Goal: Information Seeking & Learning: Learn about a topic

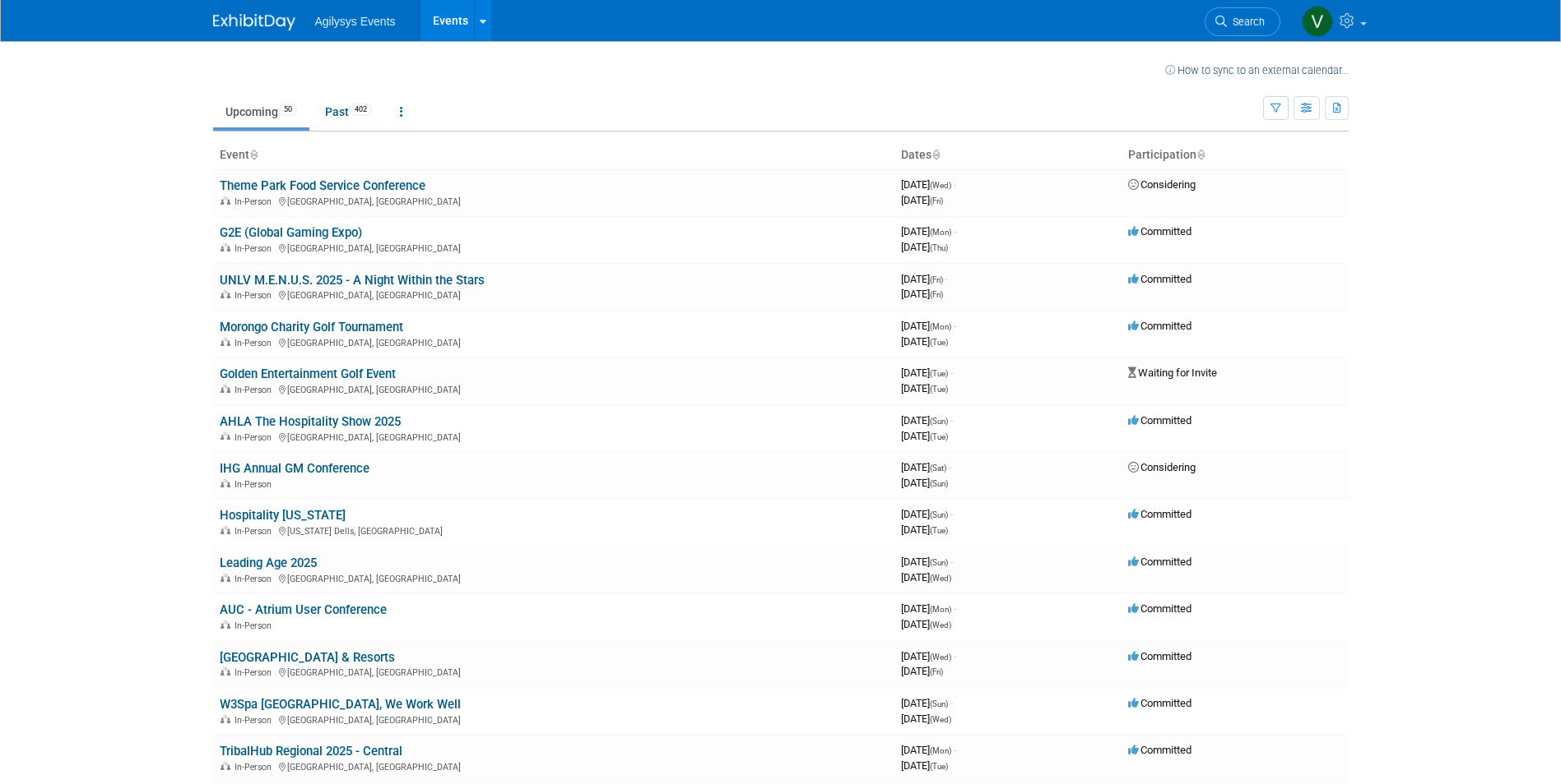
click at [84, 320] on body "Agilysys Events Events Recently Viewed Events: Wellness Event Sponsorship 2025 …" at bounding box center [780, 392] width 1561 height 784
click at [119, 221] on body "Agilysys Events Events Recently Viewed Events: Wellness Event Sponsorship 2025 …" at bounding box center [780, 392] width 1561 height 784
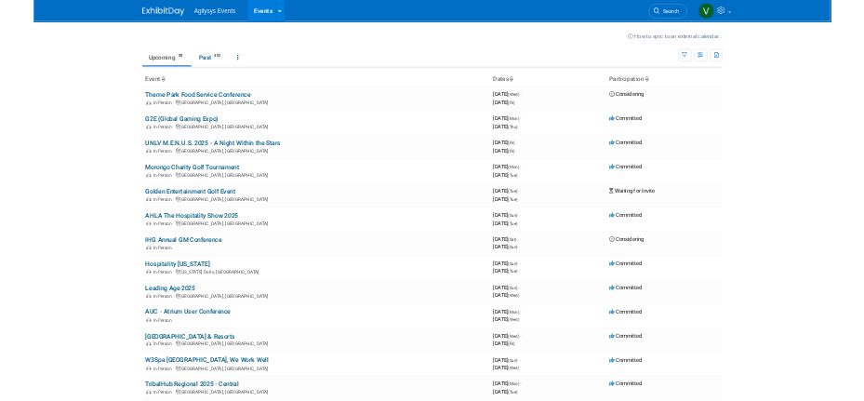
scroll to position [1314, 0]
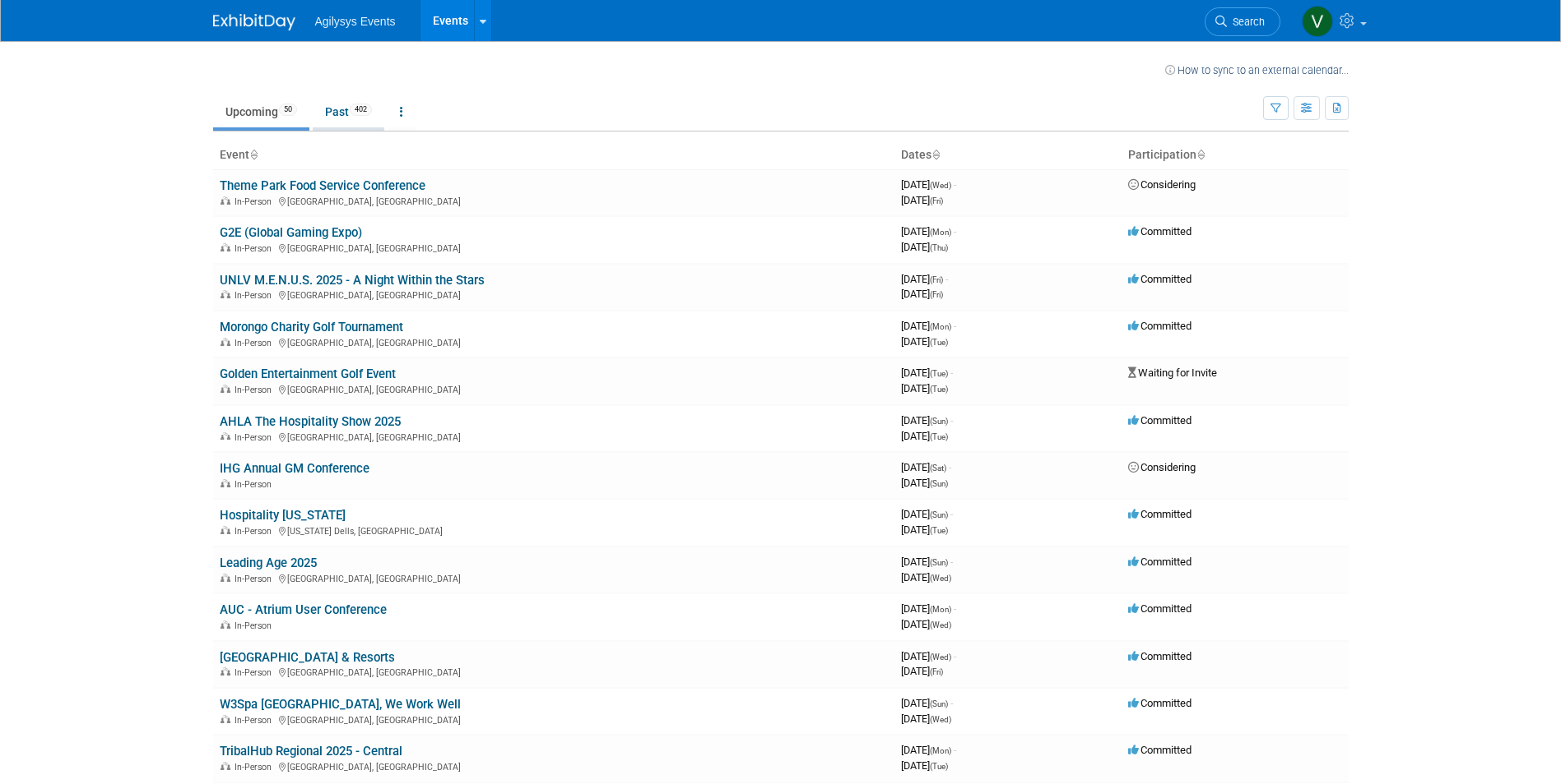
click at [357, 109] on span "402" at bounding box center [360, 110] width 22 height 12
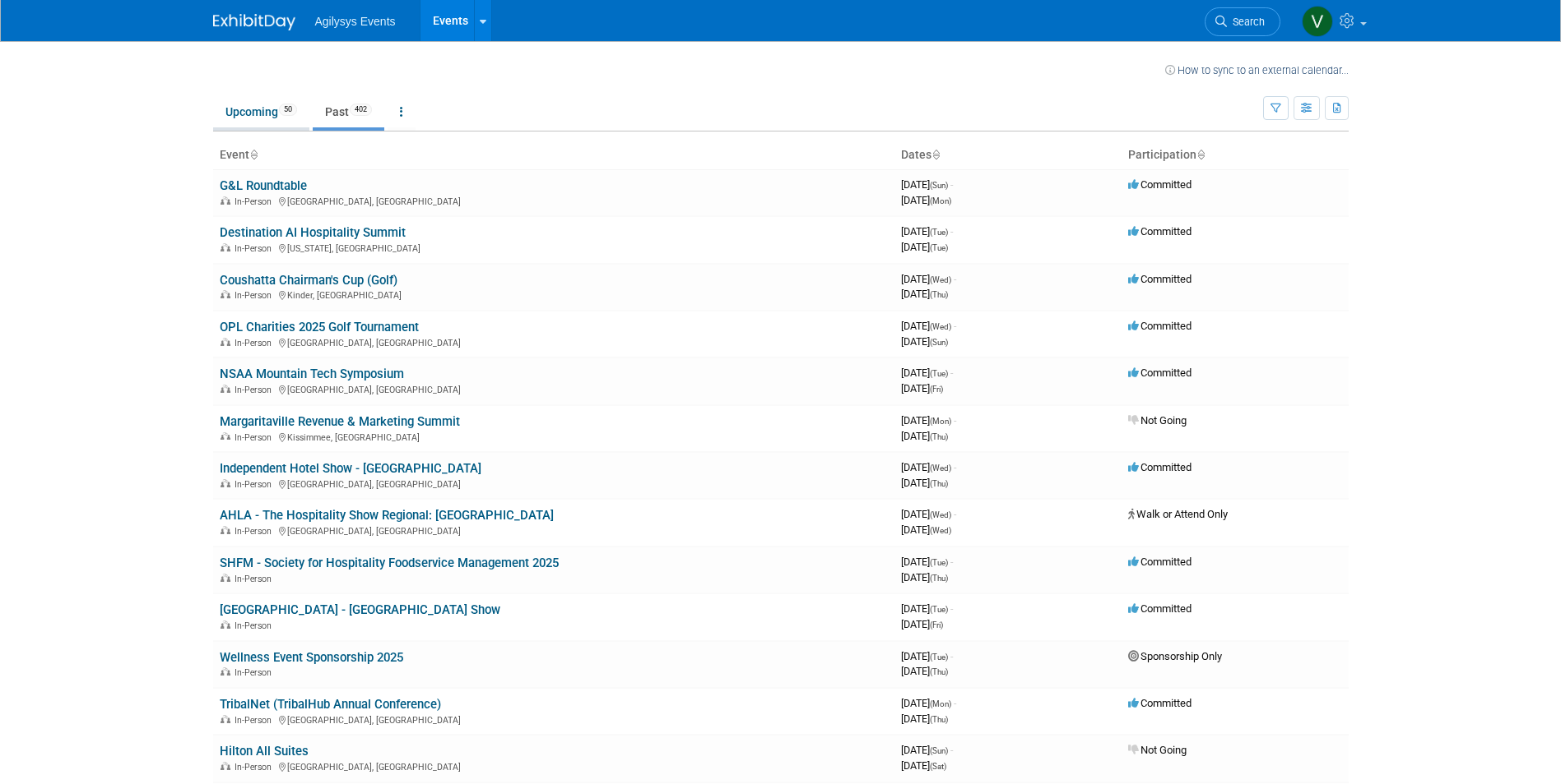
click at [244, 118] on link "Upcoming 50" at bounding box center [261, 111] width 96 height 31
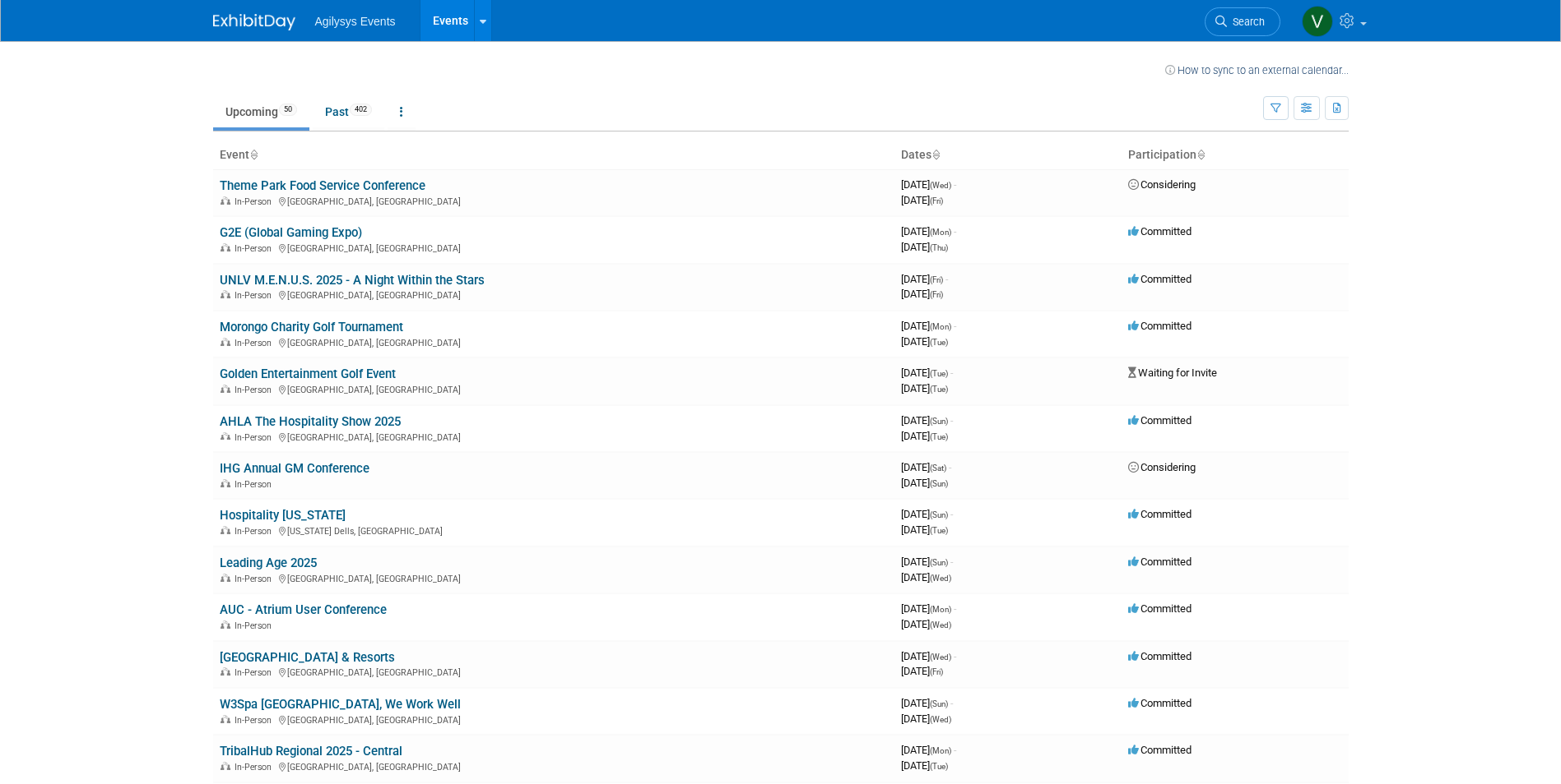
scroll to position [1397, 0]
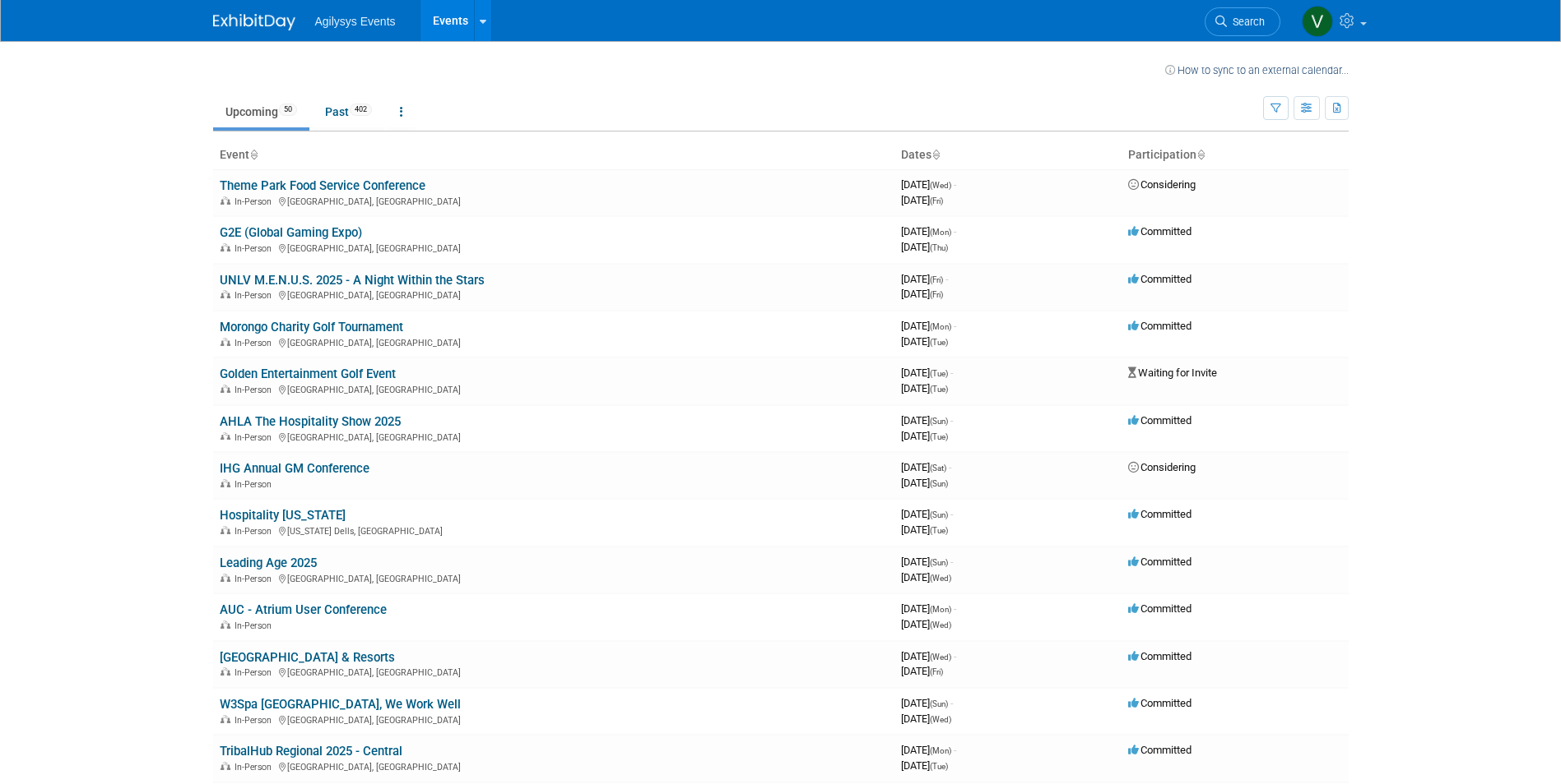
click at [1518, 221] on body "Agilysys Events Events Recently Viewed Events: Wellness Event Sponsorship 2025 …" at bounding box center [780, 392] width 1561 height 784
click at [104, 250] on body "Agilysys Events Events Recently Viewed Events: Wellness Event Sponsorship 2025 …" at bounding box center [780, 392] width 1561 height 784
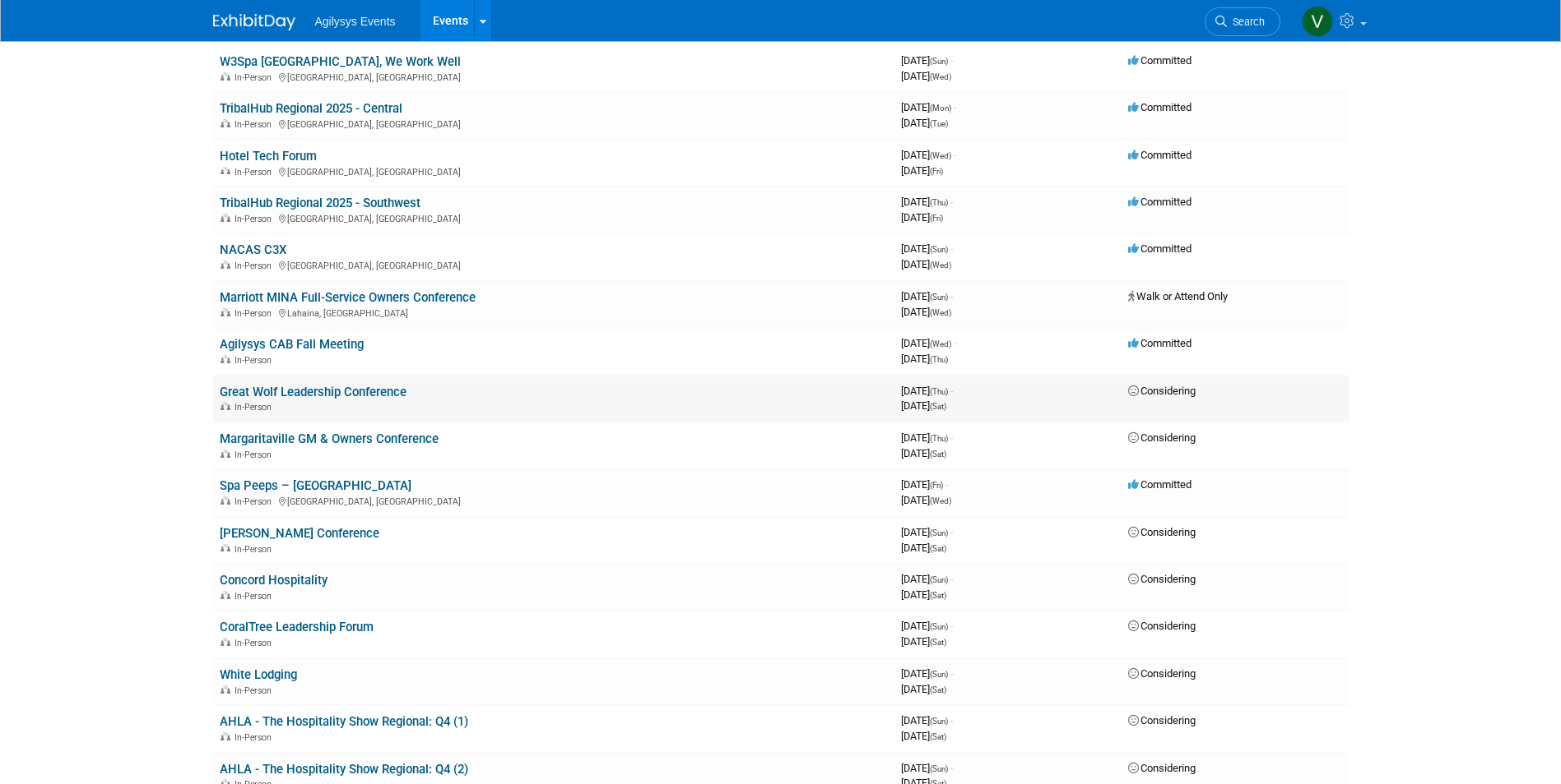
click at [355, 391] on link "Great Wolf Leadership Conference" at bounding box center [312, 392] width 187 height 15
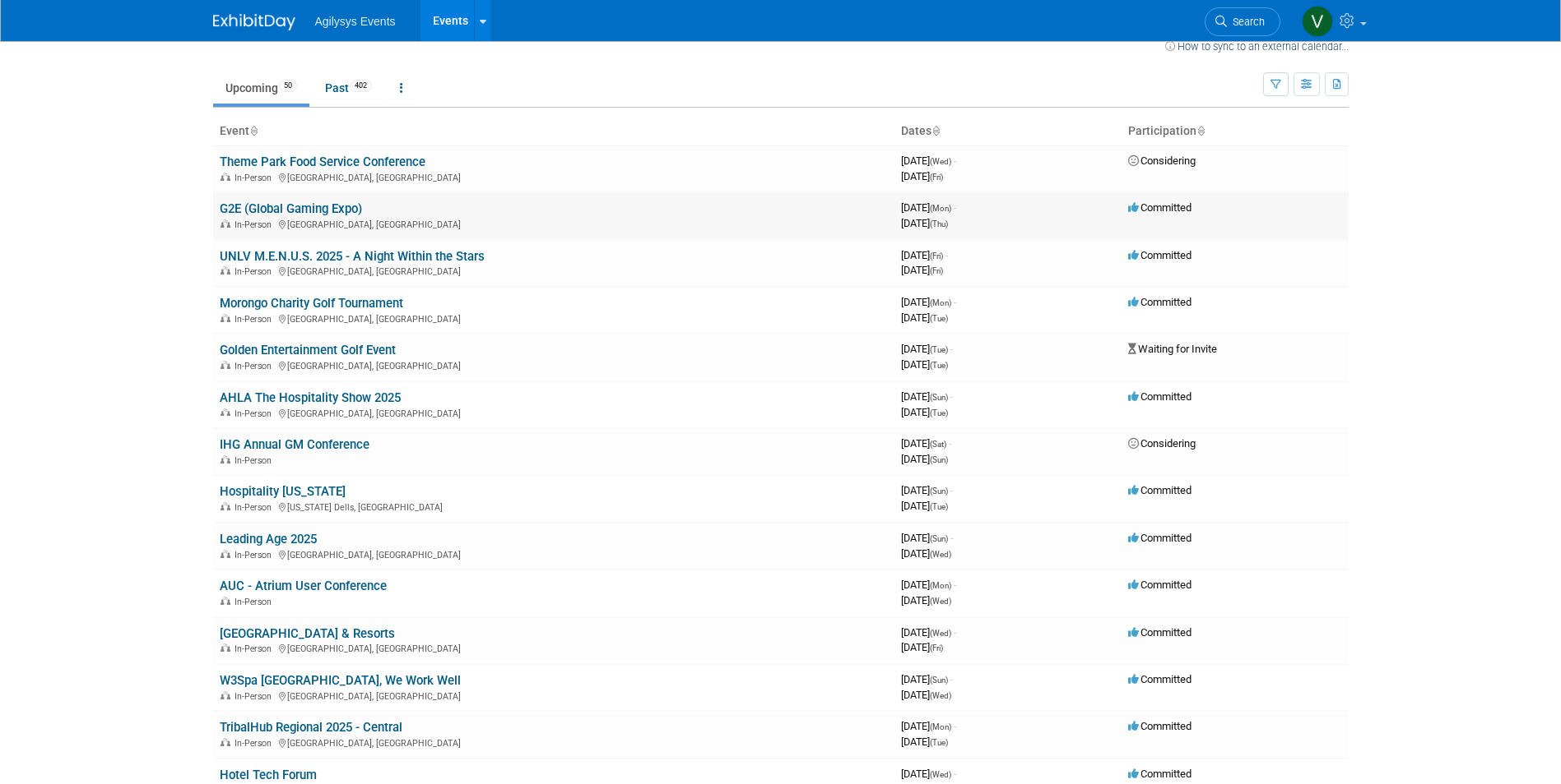
scroll to position [0, 0]
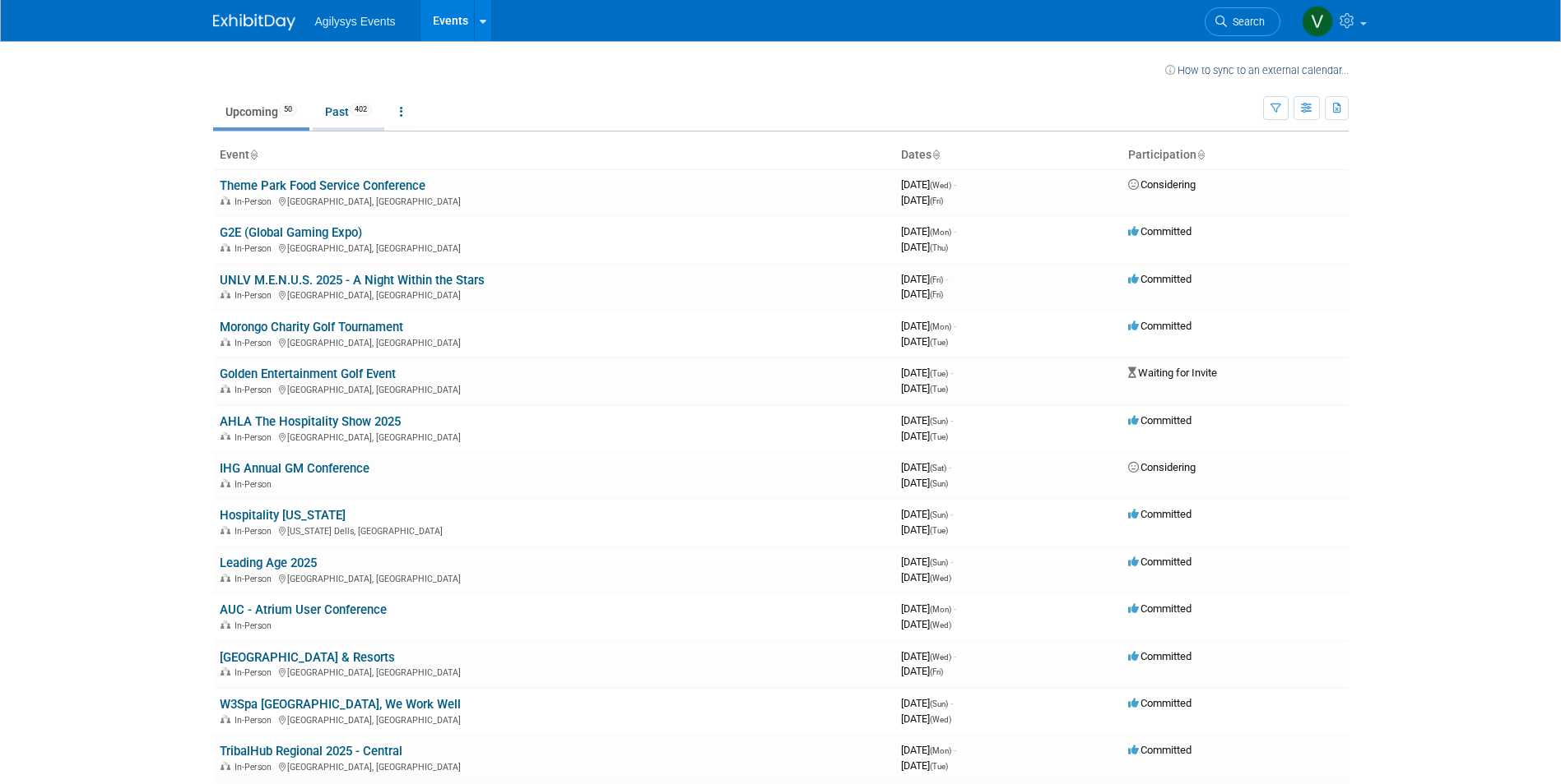
click at [336, 111] on link "Past 402" at bounding box center [348, 111] width 72 height 31
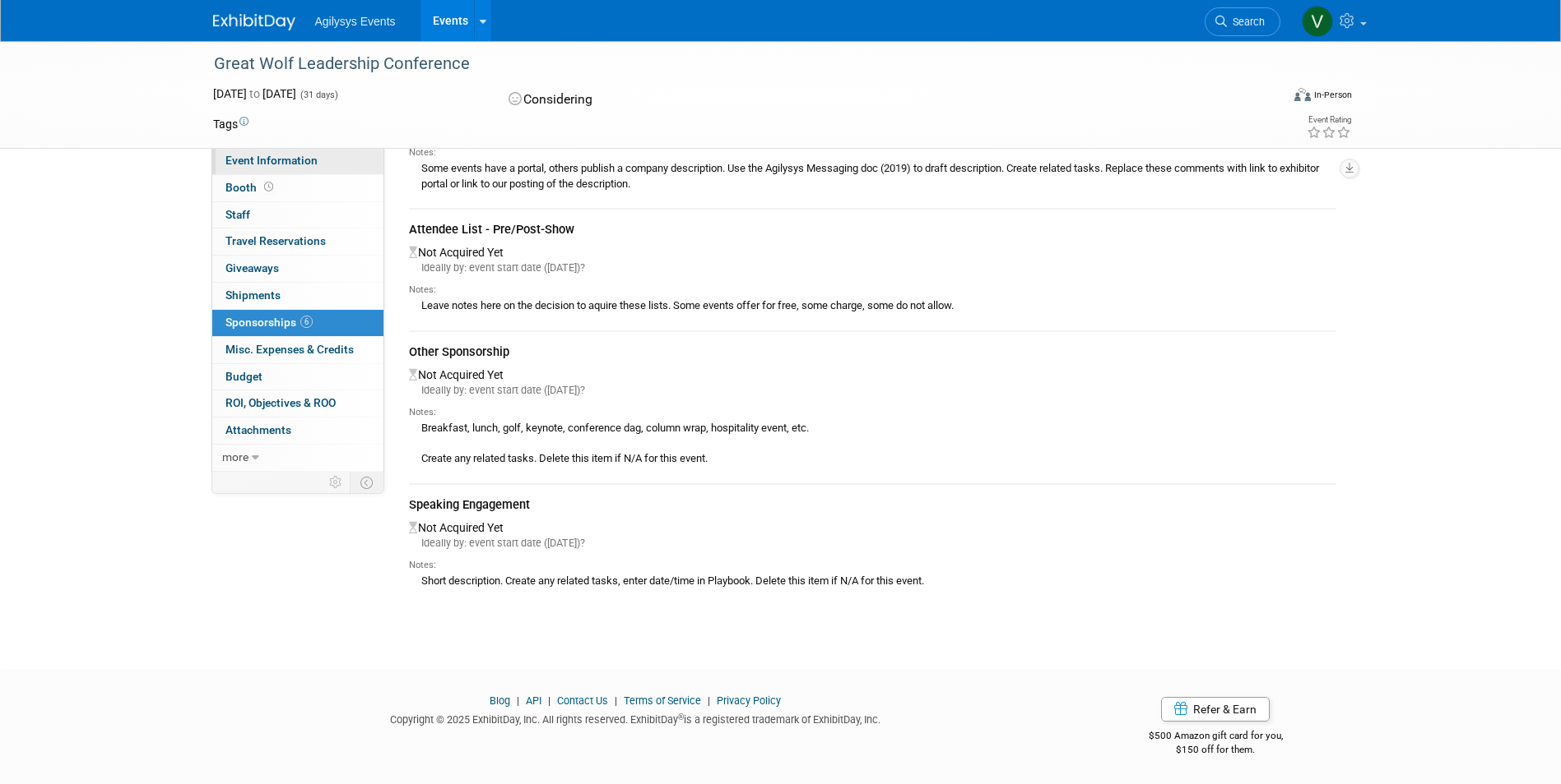
click at [275, 162] on span "Event Information" at bounding box center [272, 160] width 92 height 13
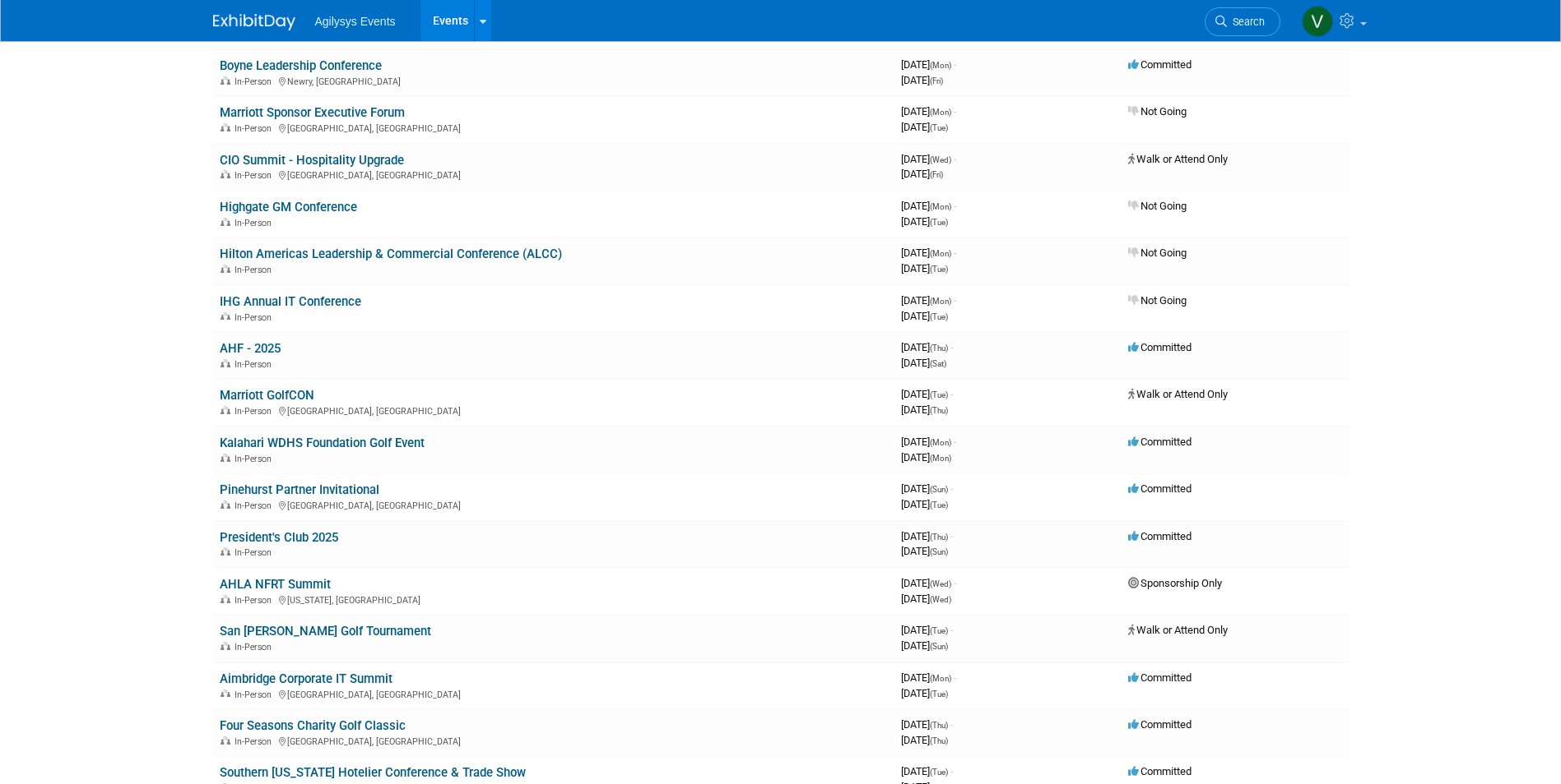
scroll to position [904, 0]
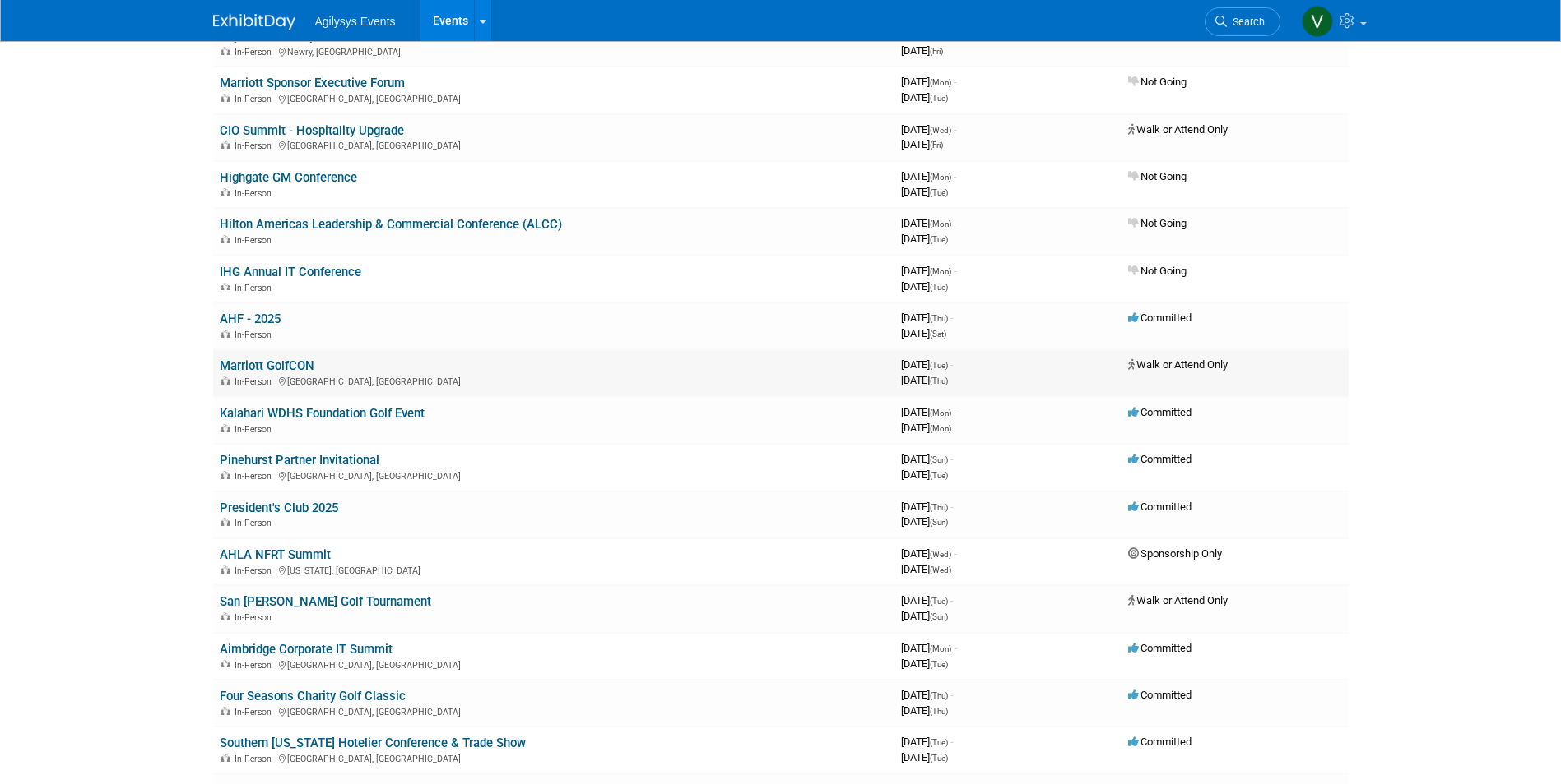
click at [276, 367] on link "Marriott GolfCON" at bounding box center [266, 366] width 95 height 15
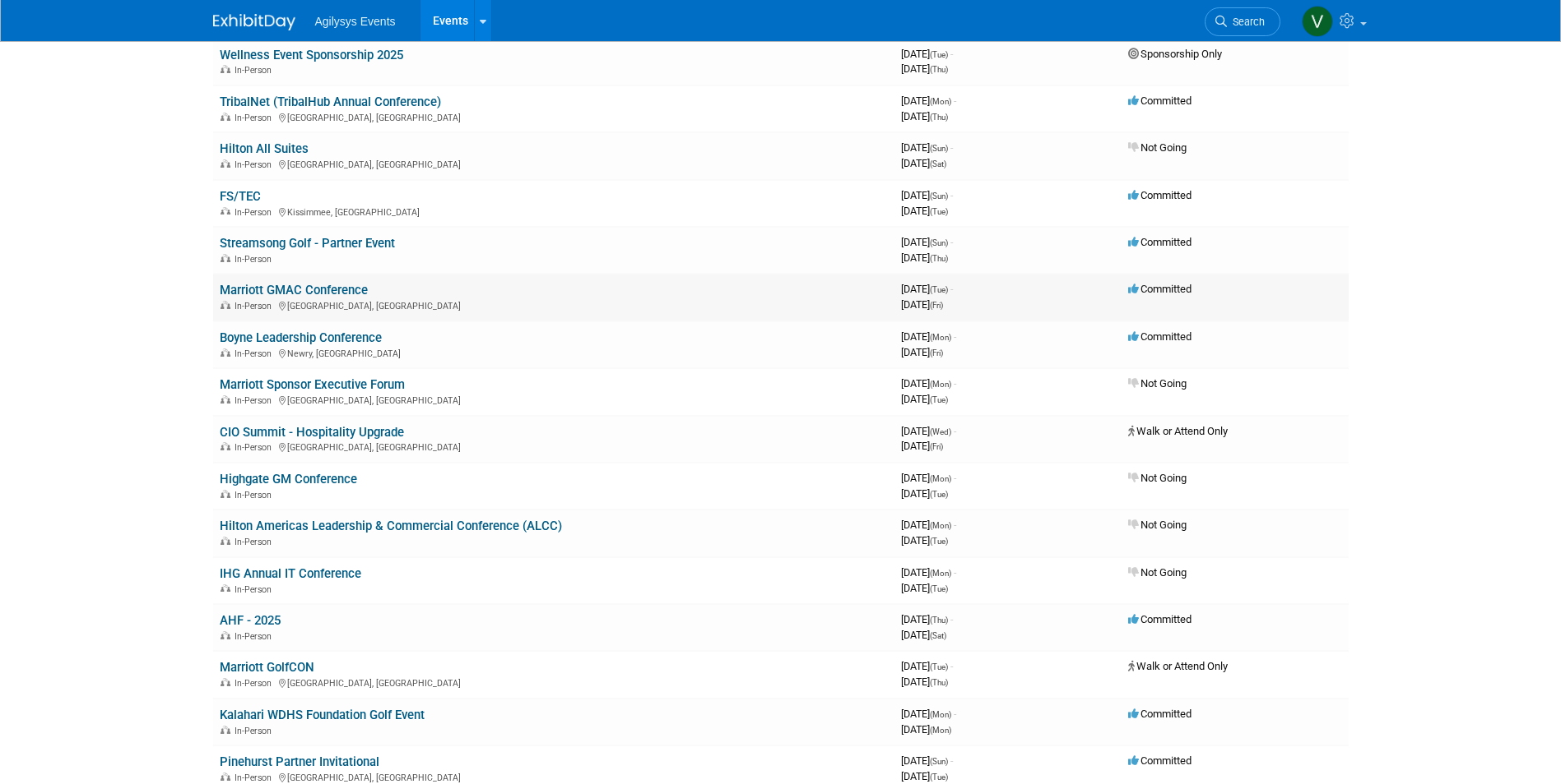
scroll to position [493, 0]
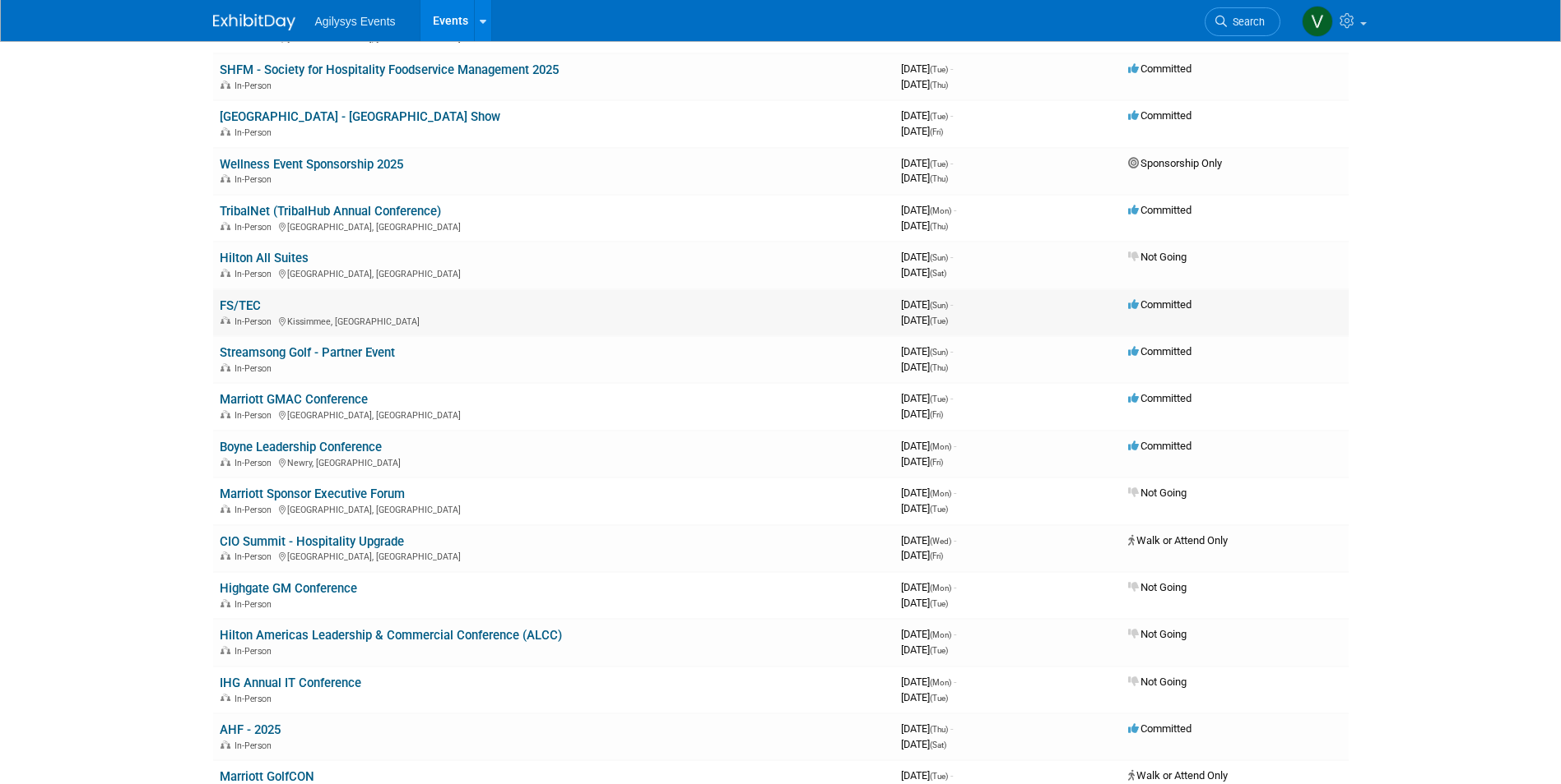
click at [239, 306] on link "FS/TEC" at bounding box center [240, 306] width 42 height 15
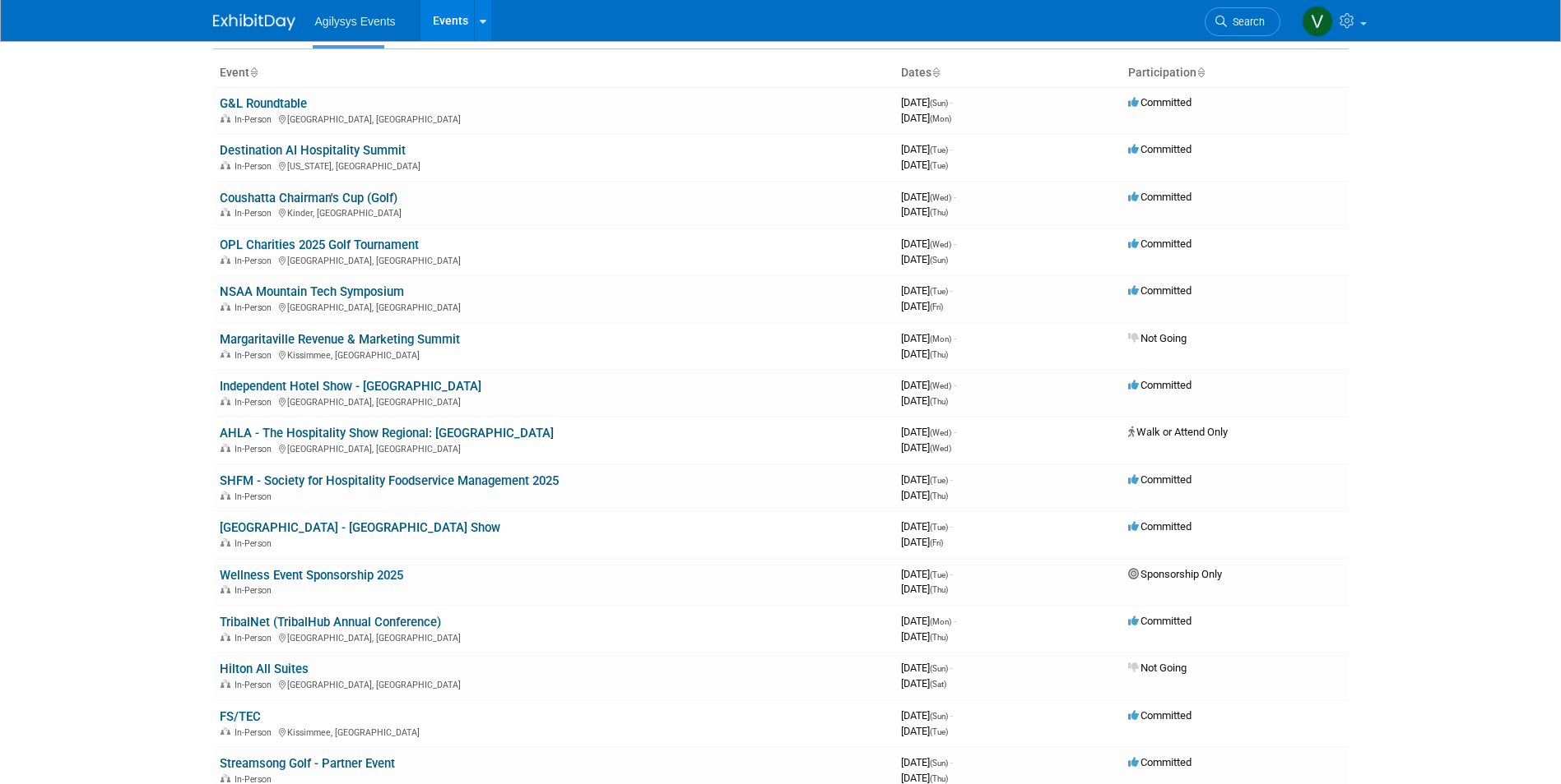
scroll to position [0, 0]
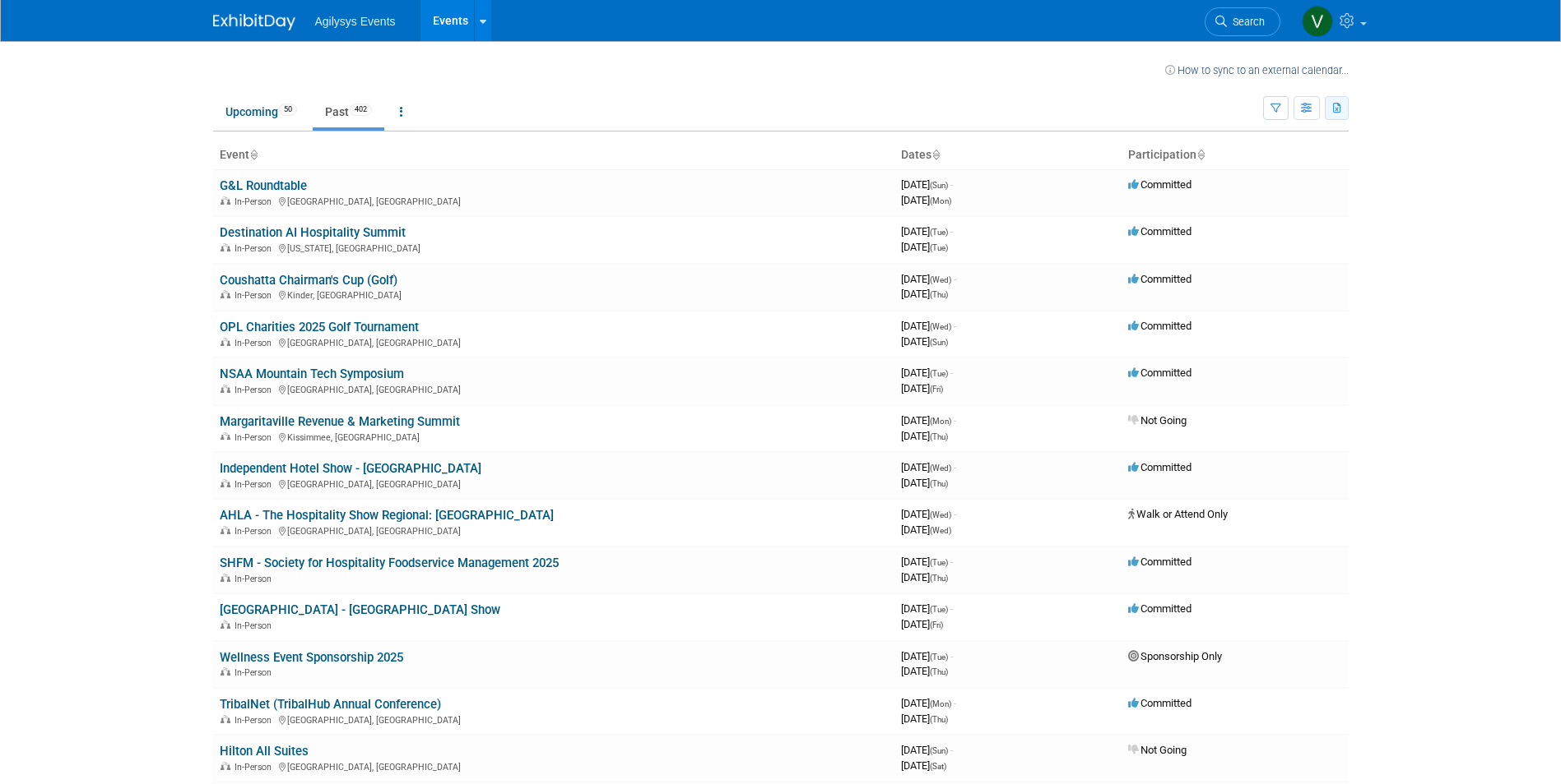
click at [1334, 110] on icon "button" at bounding box center [1337, 109] width 9 height 11
click at [1202, 161] on link "Export Current View (402 Events)" at bounding box center [1243, 160] width 184 height 23
click at [1532, 133] on body "Agilysys Events Events Recently Viewed Events: Great Wolf Leadership Conference…" at bounding box center [780, 392] width 1561 height 784
click at [255, 106] on link "Upcoming 50" at bounding box center [261, 111] width 96 height 31
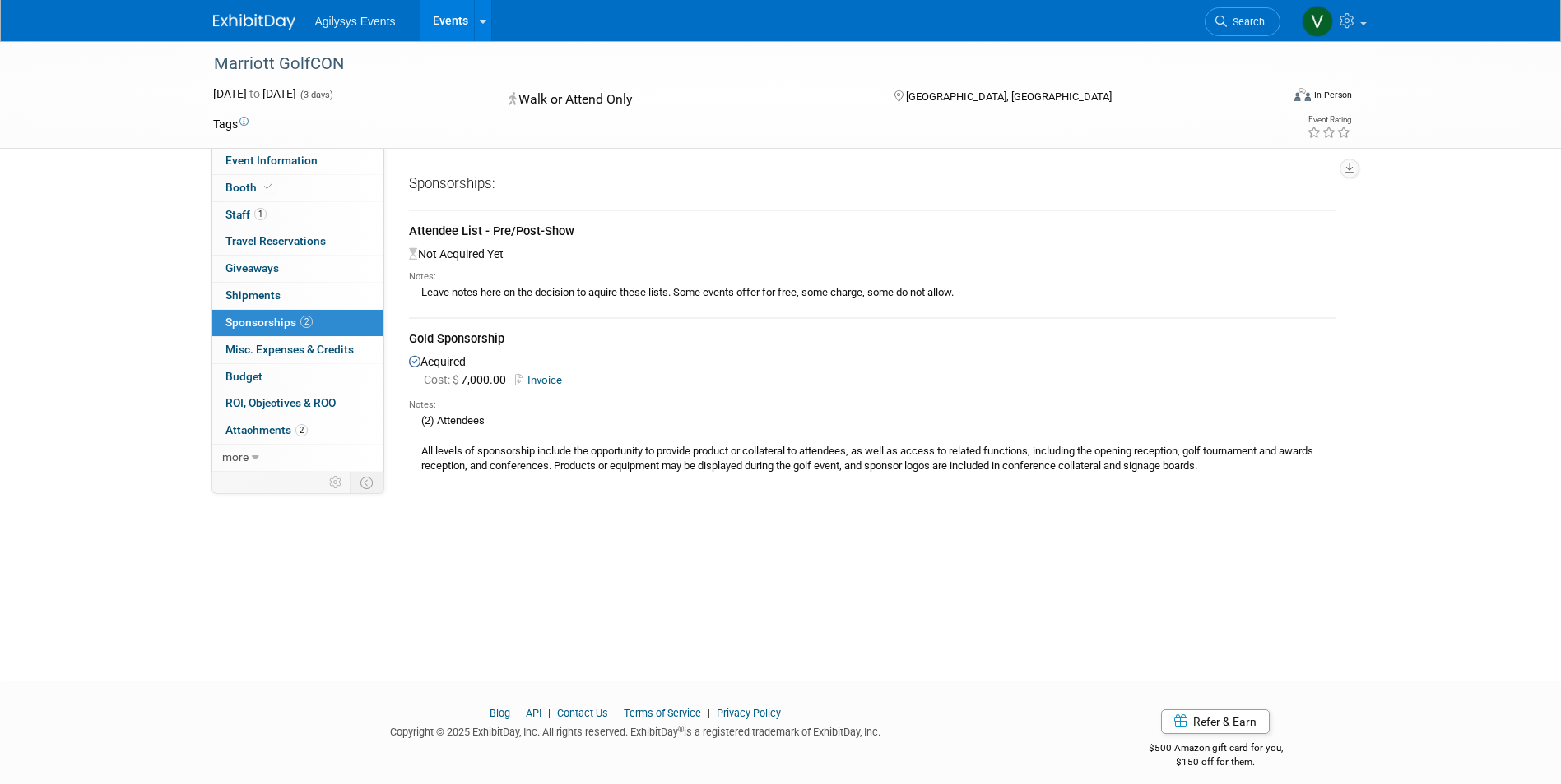
click at [543, 380] on link "Invoice" at bounding box center [541, 380] width 53 height 12
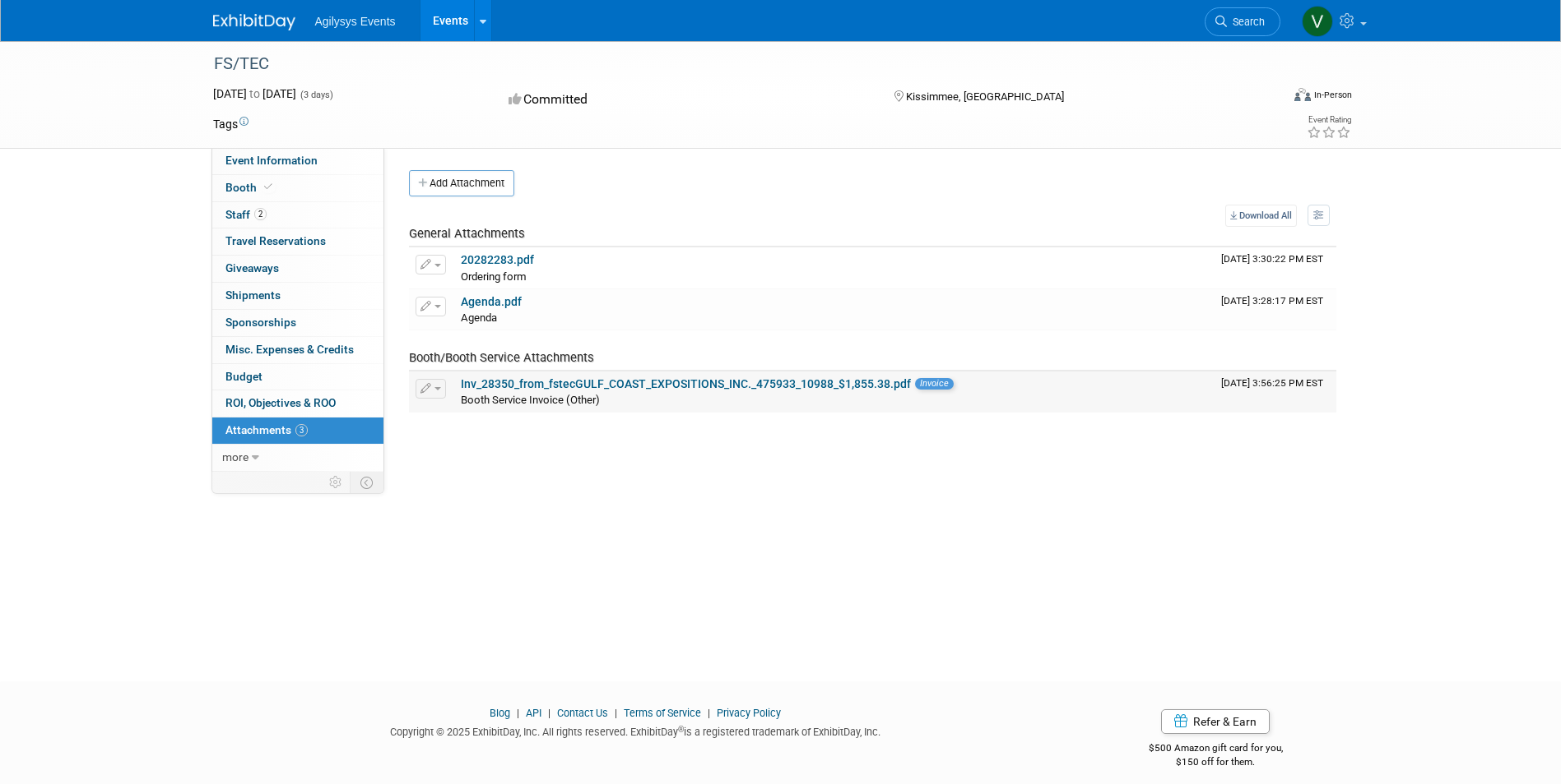
click at [624, 383] on link "Inv_28350_from_fstecGULF_COAST_EXPOSITIONS_INC._475933_10988_$1,855.38.pdf" at bounding box center [685, 384] width 450 height 13
click at [265, 371] on link "Budget" at bounding box center [297, 377] width 171 height 27
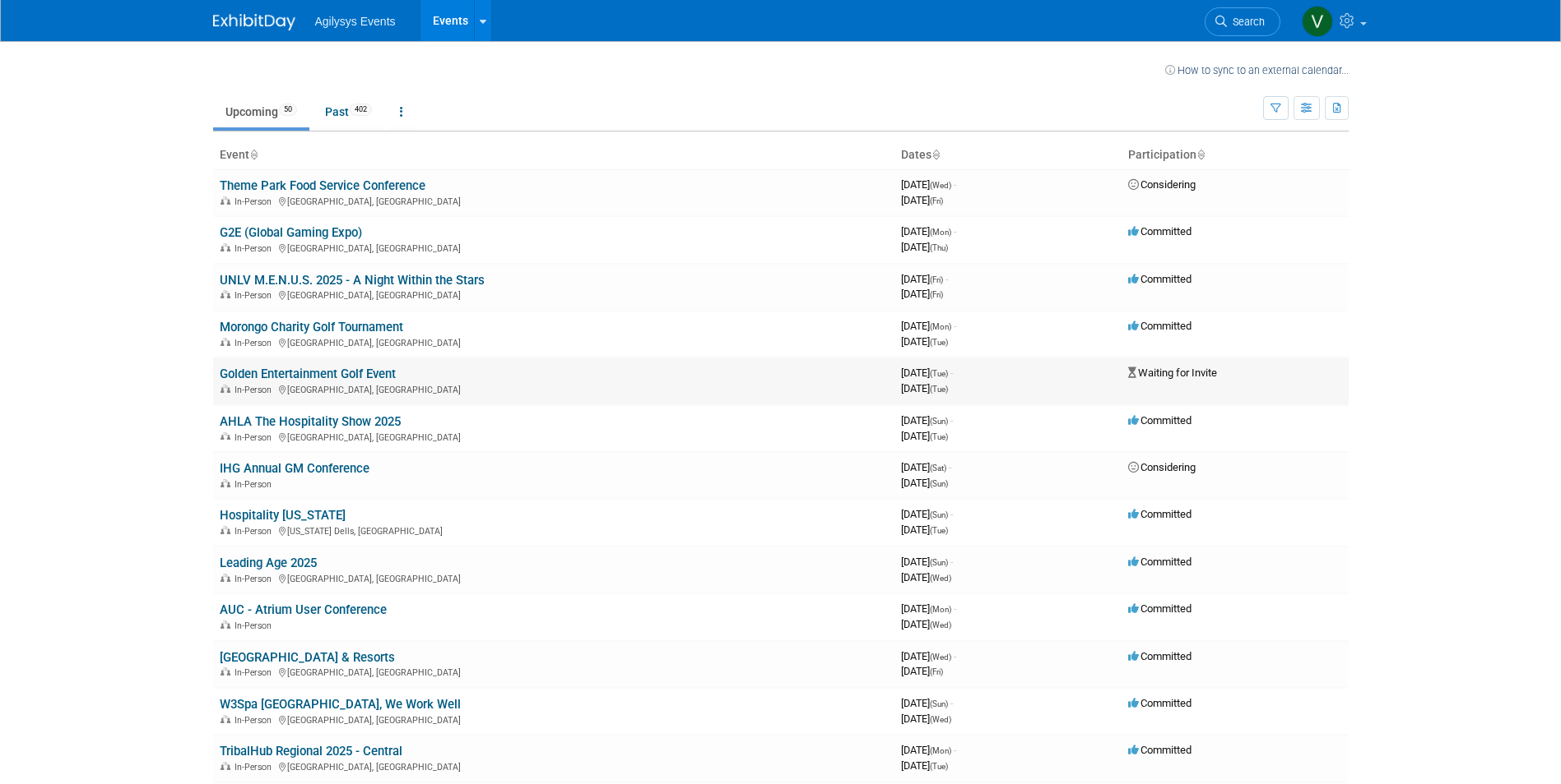
click at [360, 369] on link "Golden Entertainment Golf Event" at bounding box center [307, 374] width 176 height 15
click at [127, 308] on body "Agilysys Events Events Recently Viewed Events: FS/TEC [GEOGRAPHIC_DATA], [GEOGR…" at bounding box center [780, 392] width 1561 height 784
click at [358, 120] on link "Past 402" at bounding box center [348, 111] width 72 height 31
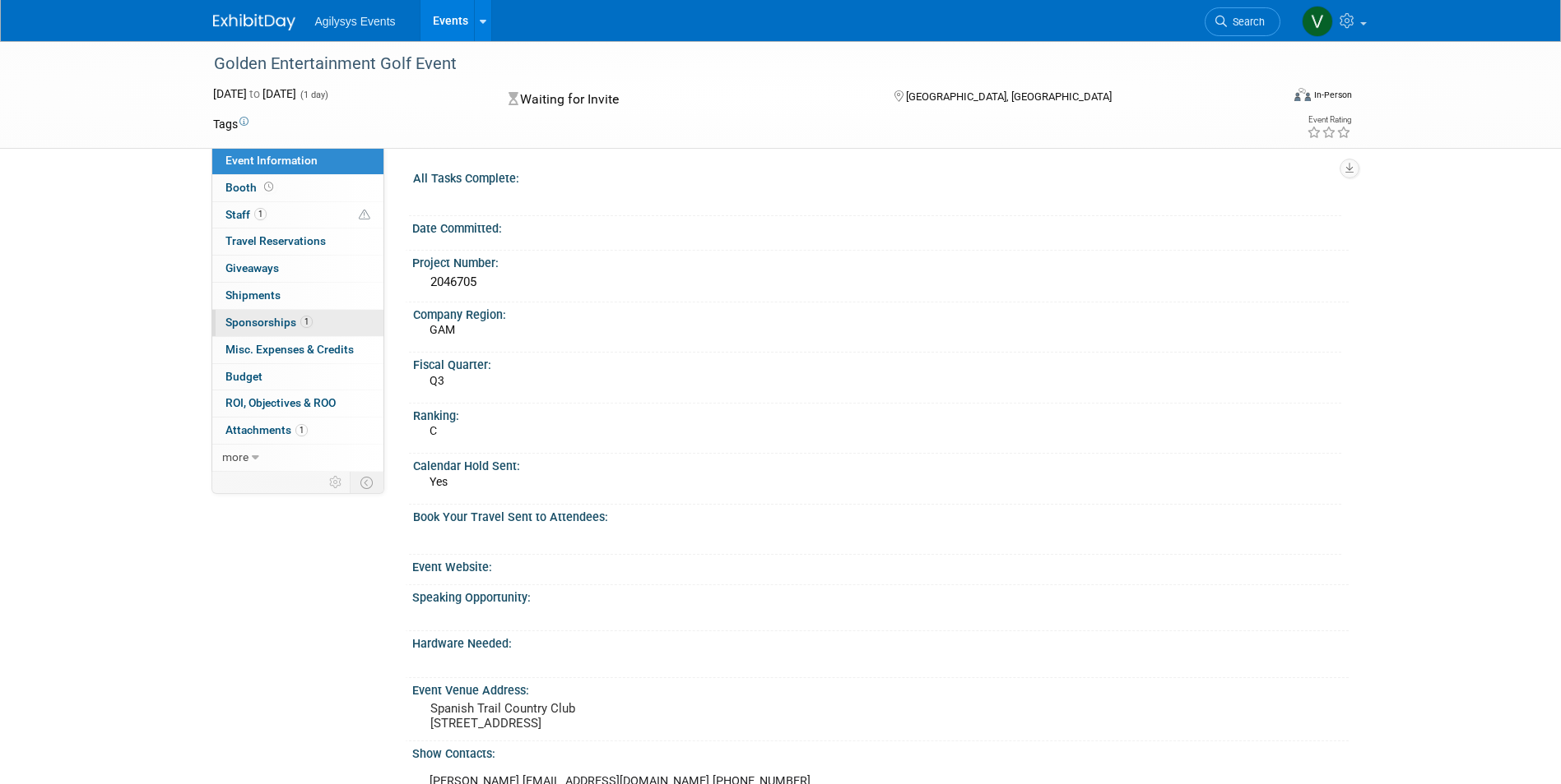
click at [263, 325] on span "Sponsorships 1" at bounding box center [269, 322] width 88 height 13
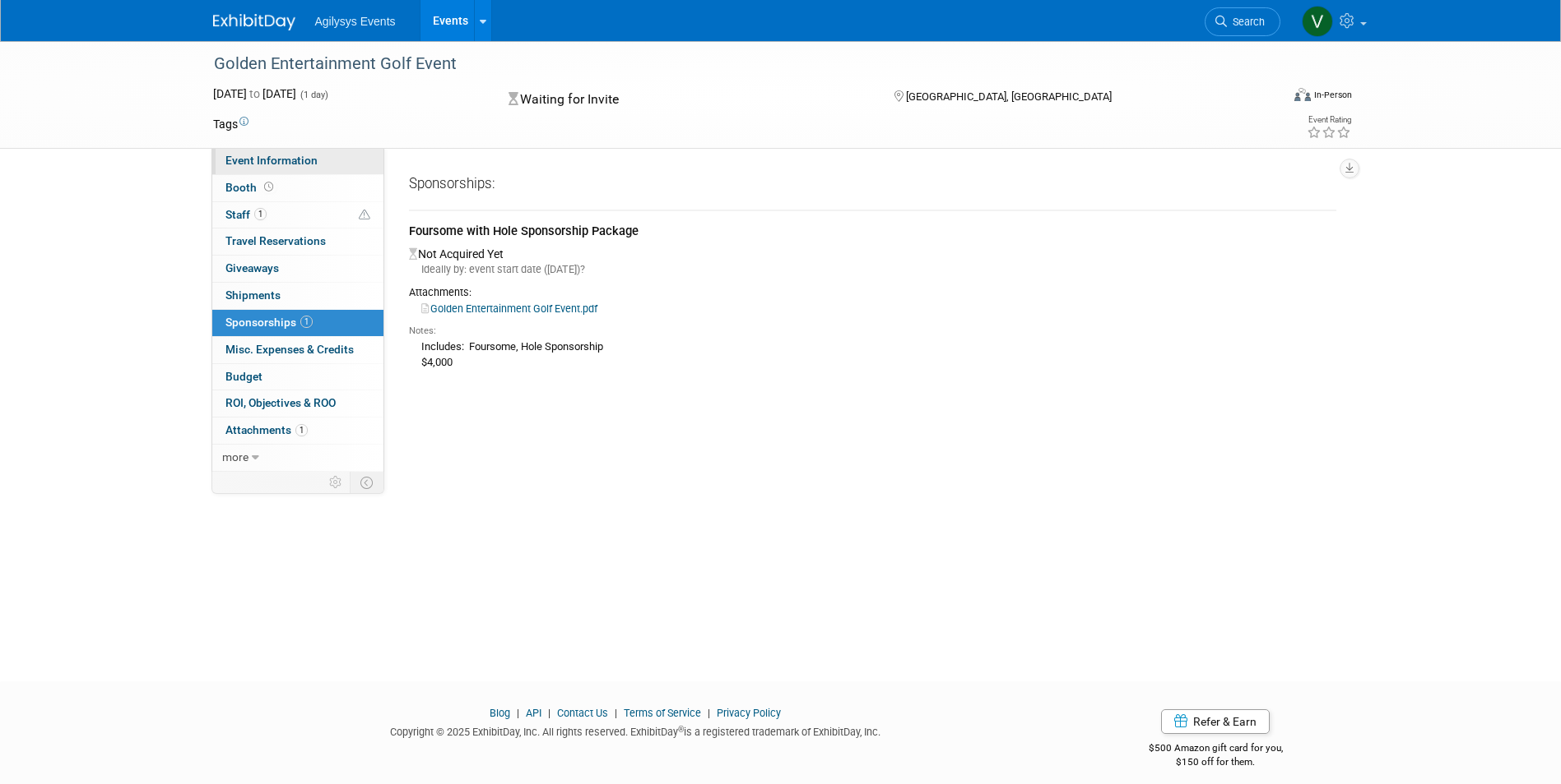
click at [254, 165] on span "Event Information" at bounding box center [272, 160] width 92 height 13
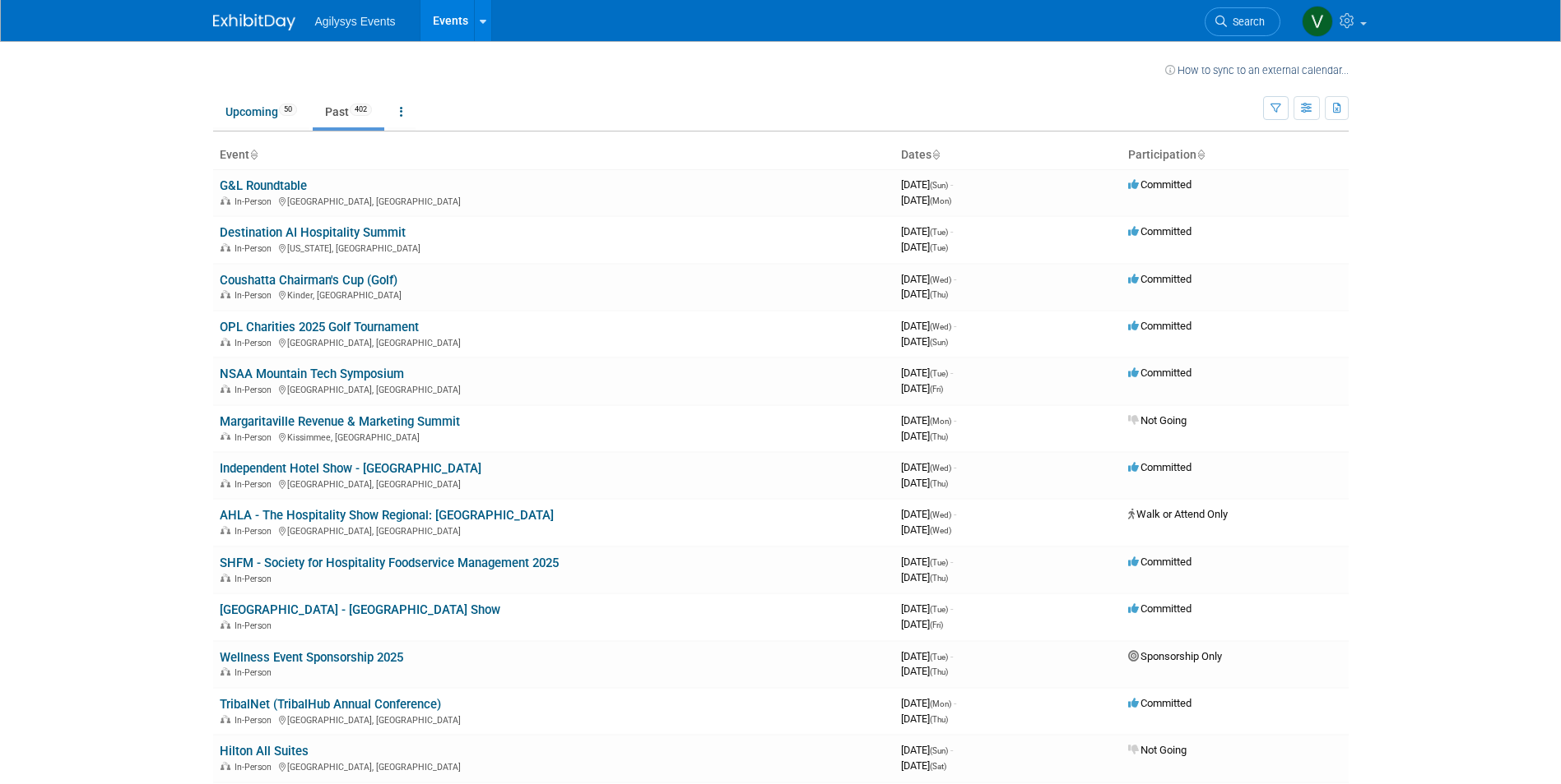
click at [105, 498] on body "Agilysys Events Events Recently Viewed Events: Golden Entertainment Golf Event …" at bounding box center [780, 392] width 1561 height 784
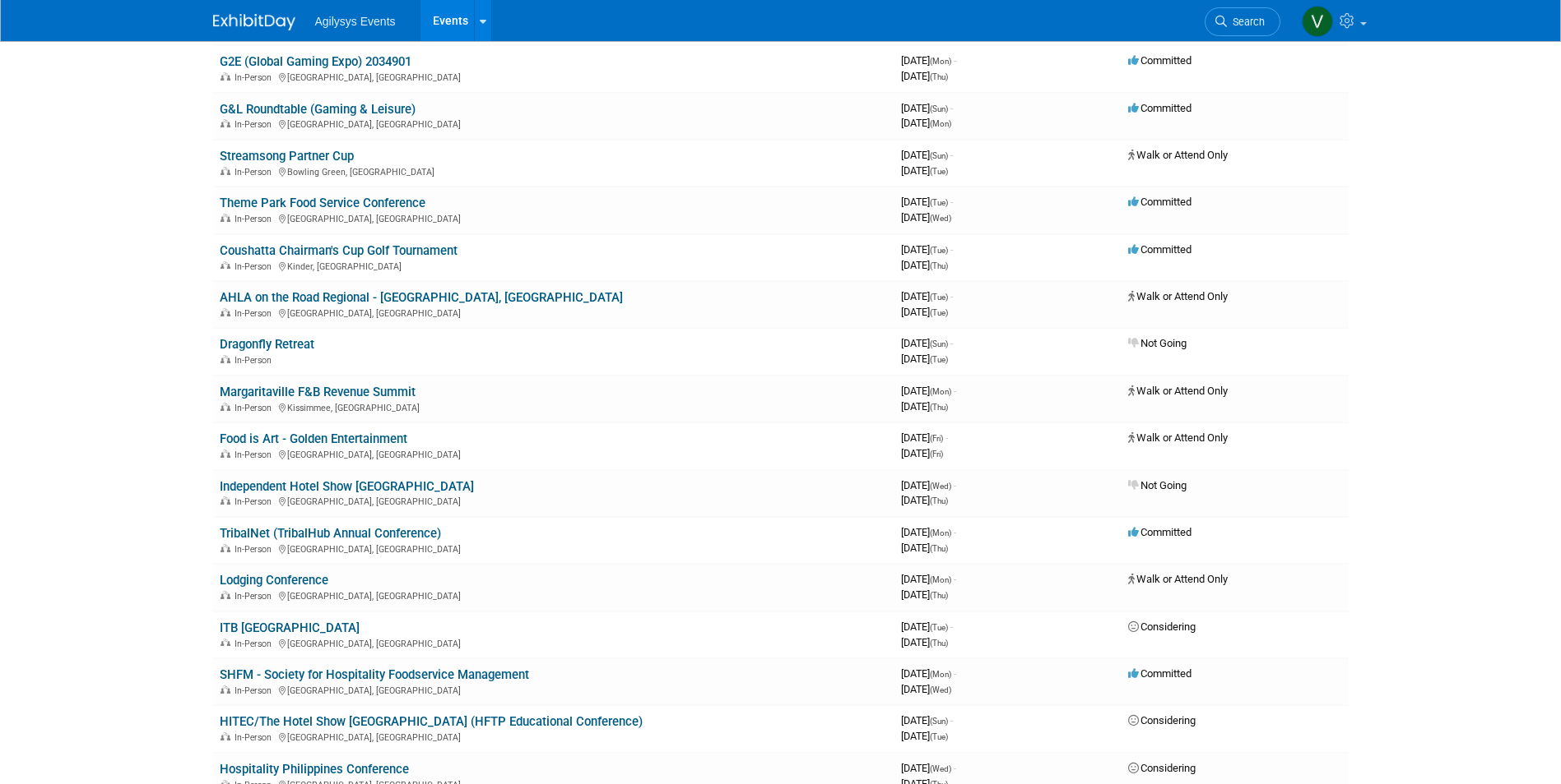
scroll to position [29, 0]
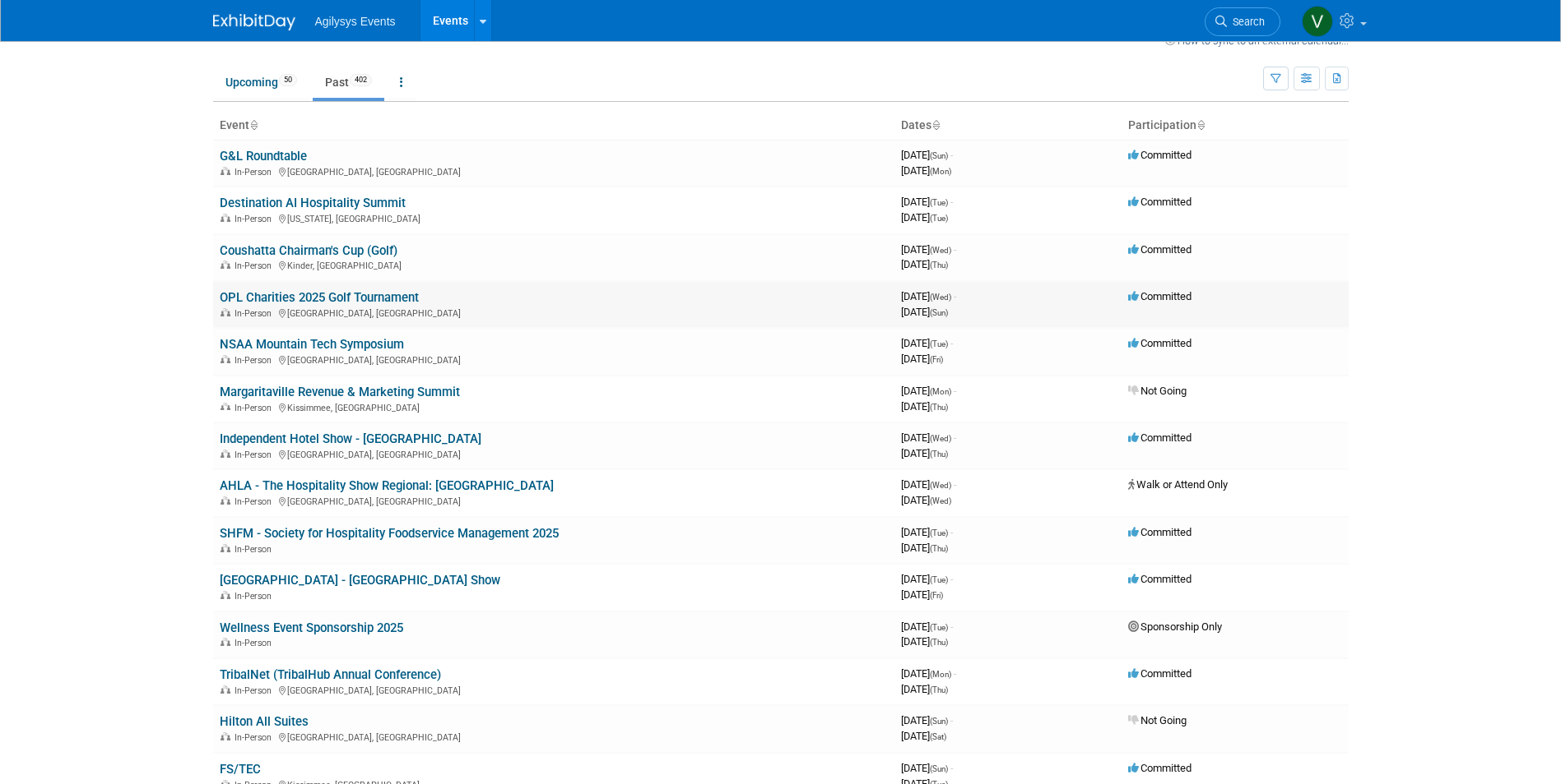
click at [341, 296] on link "OPL Charities 2025 Golf Tournament" at bounding box center [318, 297] width 199 height 15
click at [260, 85] on link "Upcoming 50" at bounding box center [261, 81] width 96 height 31
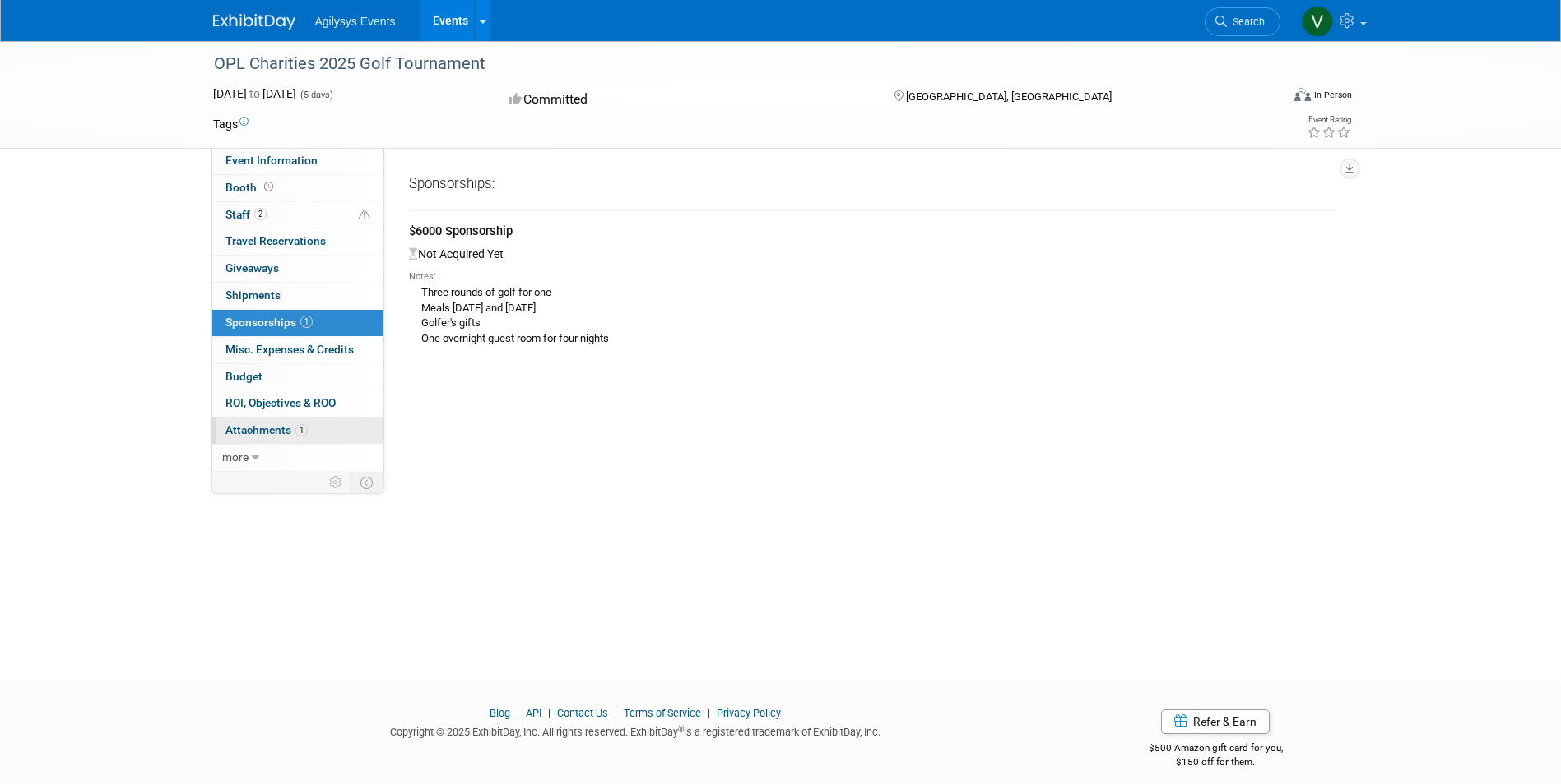
click at [266, 430] on span "Attachments 1" at bounding box center [266, 430] width 82 height 13
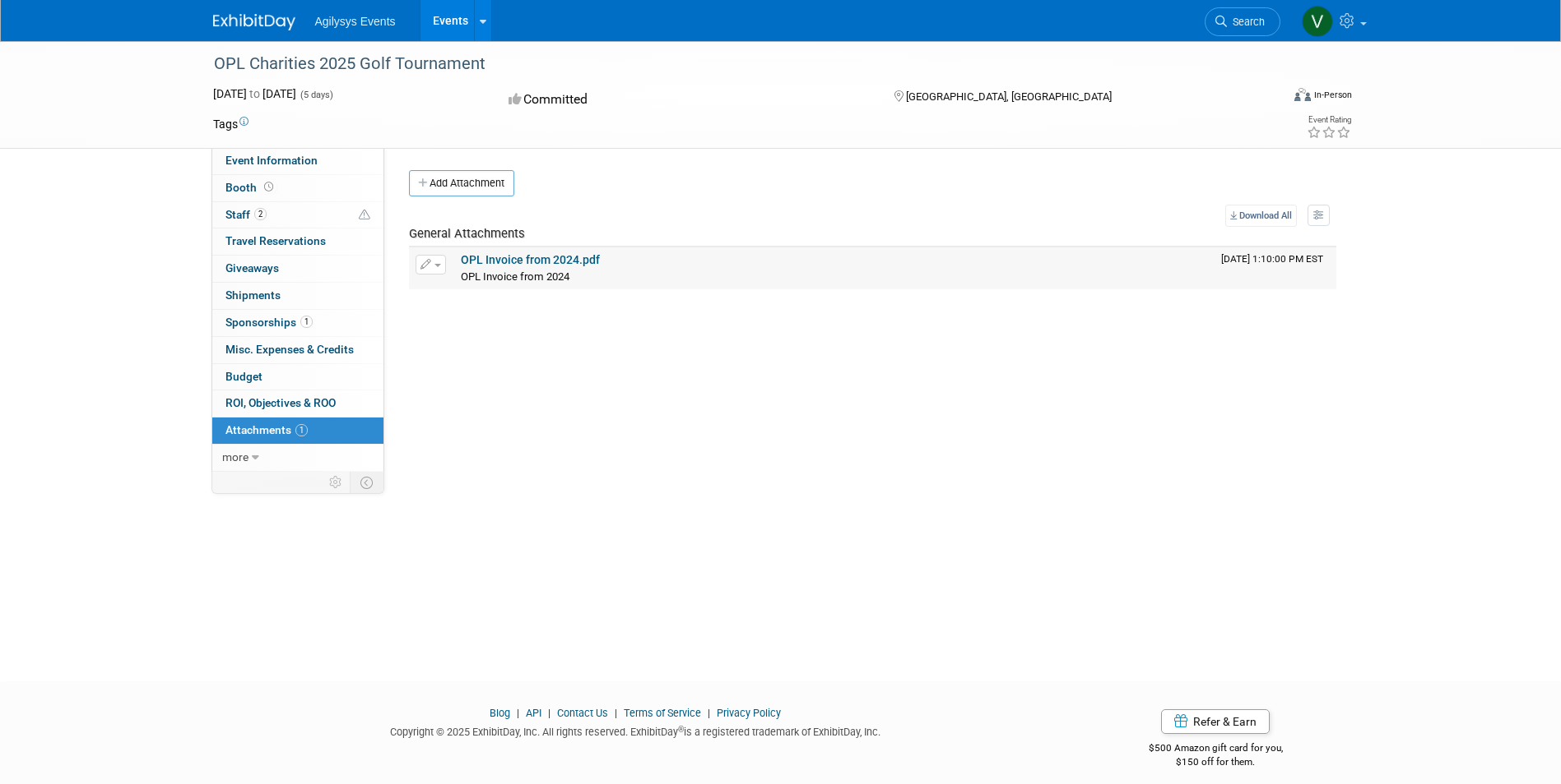
click at [526, 258] on link "OPL Invoice from 2024.pdf" at bounding box center [530, 260] width 139 height 13
click at [270, 216] on link "2 Staff 2" at bounding box center [297, 216] width 171 height 27
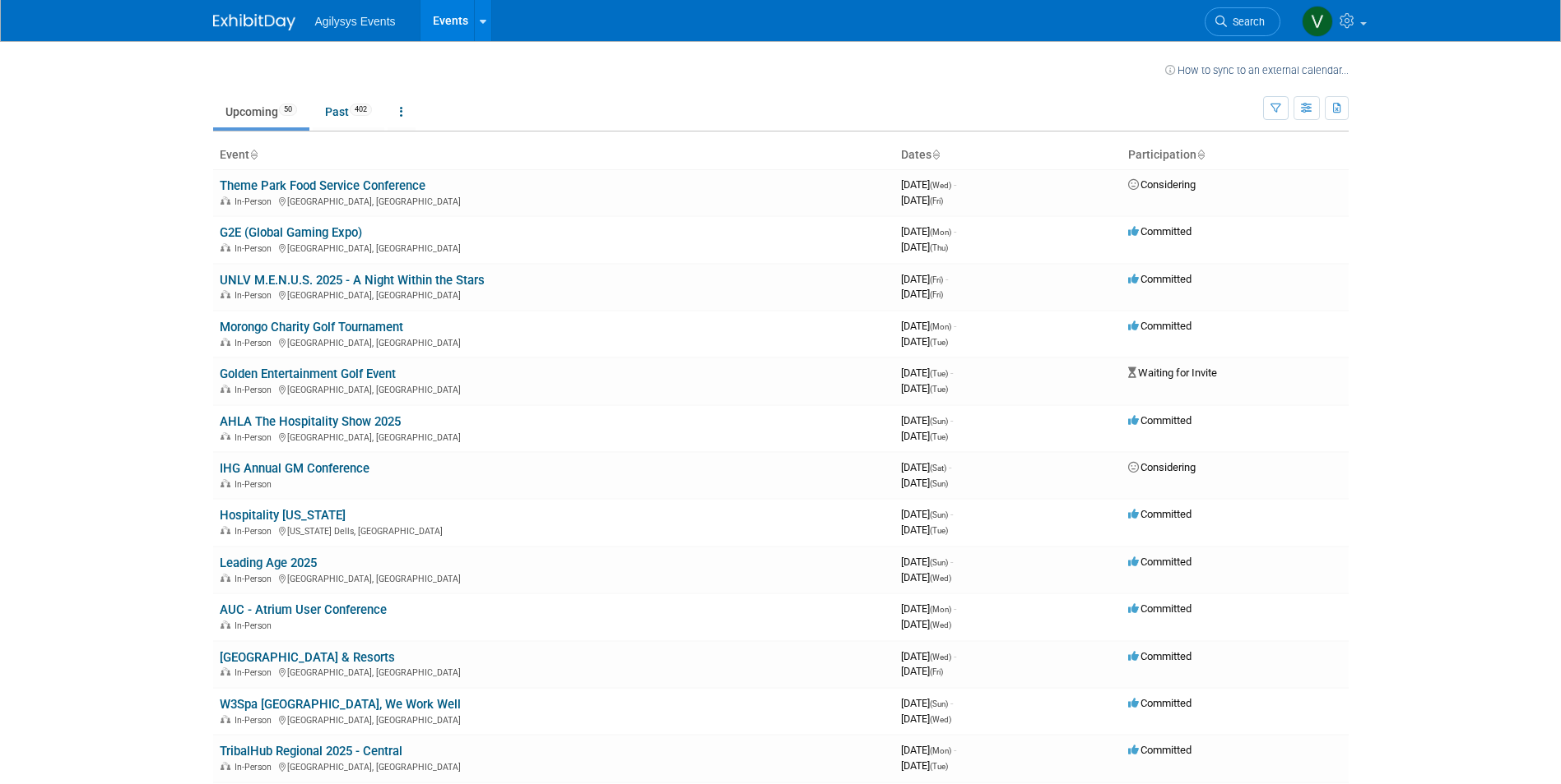
click at [333, 186] on link "Theme Park Food Service Conference" at bounding box center [322, 186] width 206 height 15
click at [341, 116] on link "Past 402" at bounding box center [348, 111] width 72 height 31
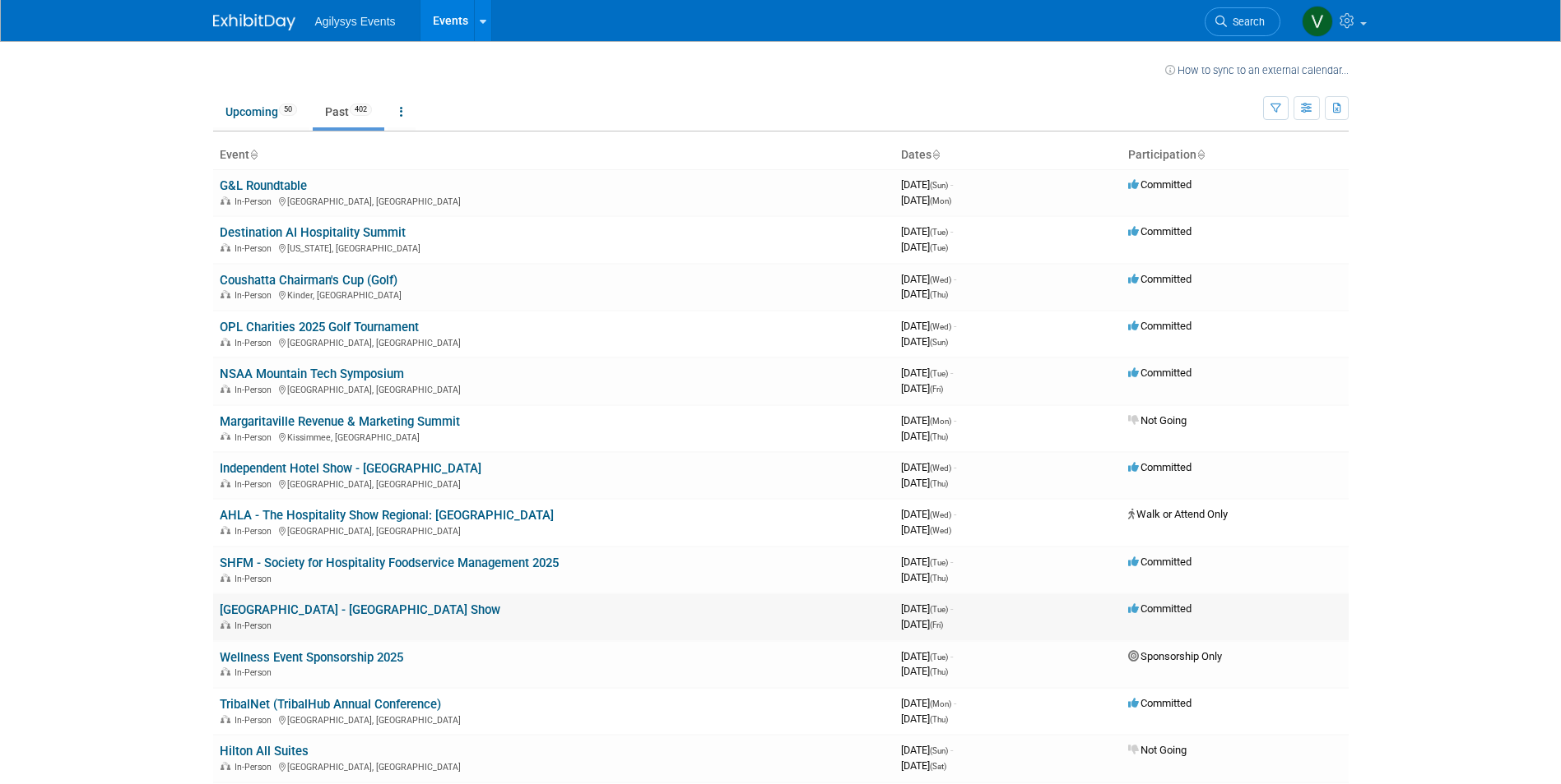
click at [342, 610] on link "[GEOGRAPHIC_DATA] - [GEOGRAPHIC_DATA] Show" at bounding box center [359, 610] width 280 height 15
click at [256, 122] on link "Upcoming 50" at bounding box center [261, 111] width 96 height 31
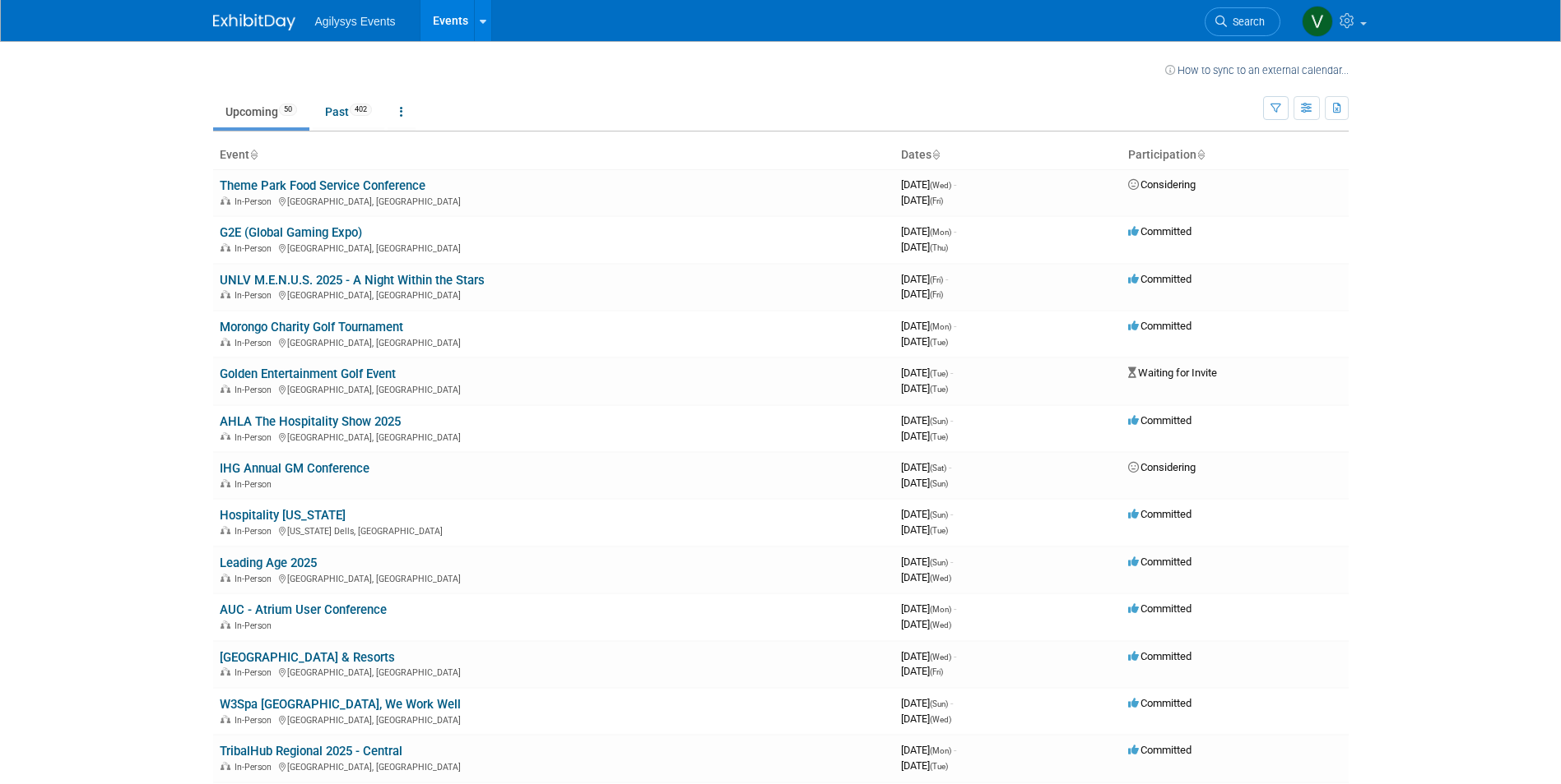
click at [65, 449] on body "Agilysys Events Events Recently Viewed Events: Lagoon Park - Amusement Park Sho…" at bounding box center [780, 392] width 1561 height 784
drag, startPoint x: 348, startPoint y: 118, endPoint x: 345, endPoint y: 132, distance: 14.3
click at [348, 118] on link "Past 402" at bounding box center [348, 111] width 72 height 31
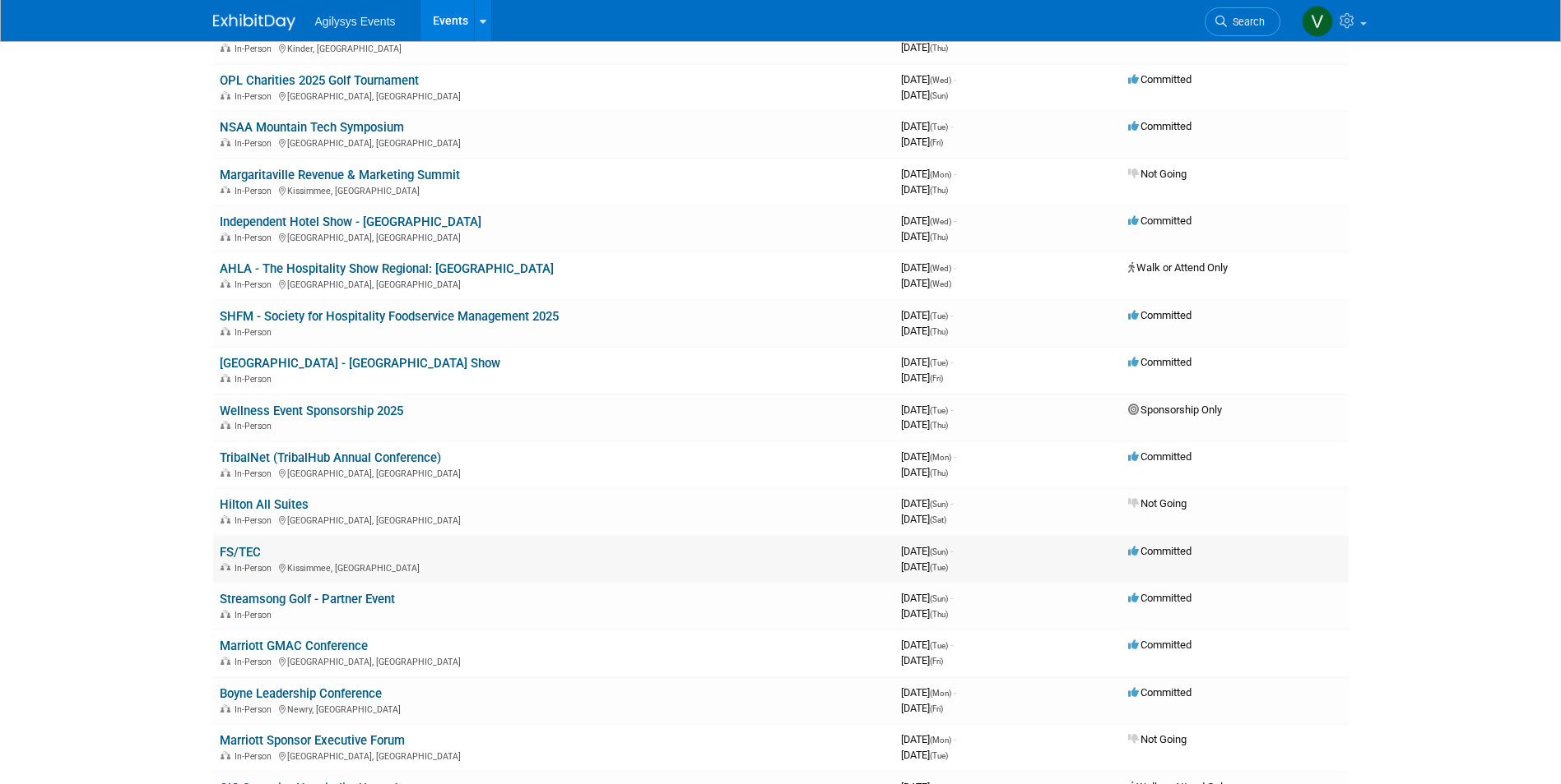
click at [249, 554] on link "FS/TEC" at bounding box center [240, 552] width 42 height 15
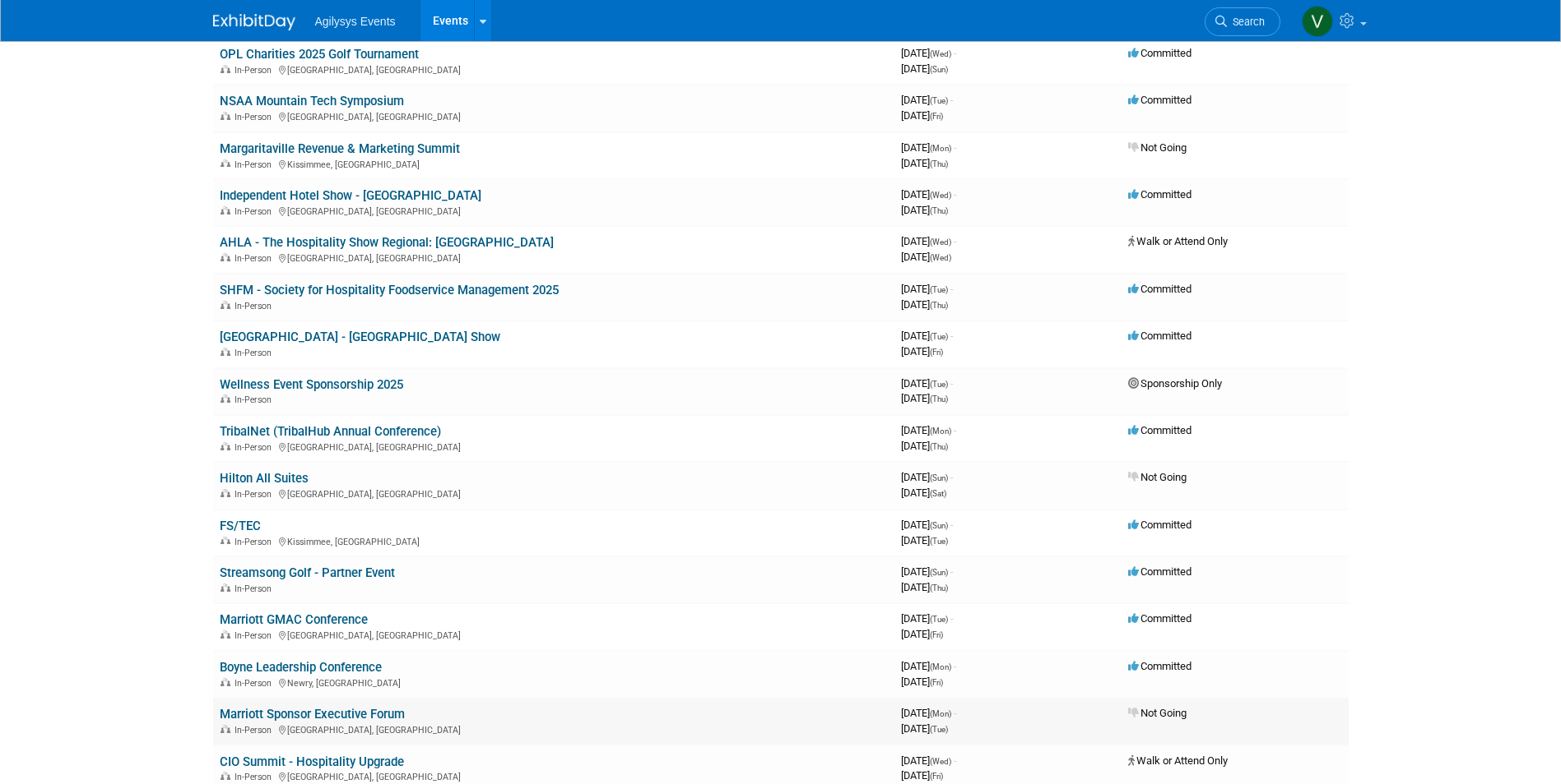
scroll to position [411, 0]
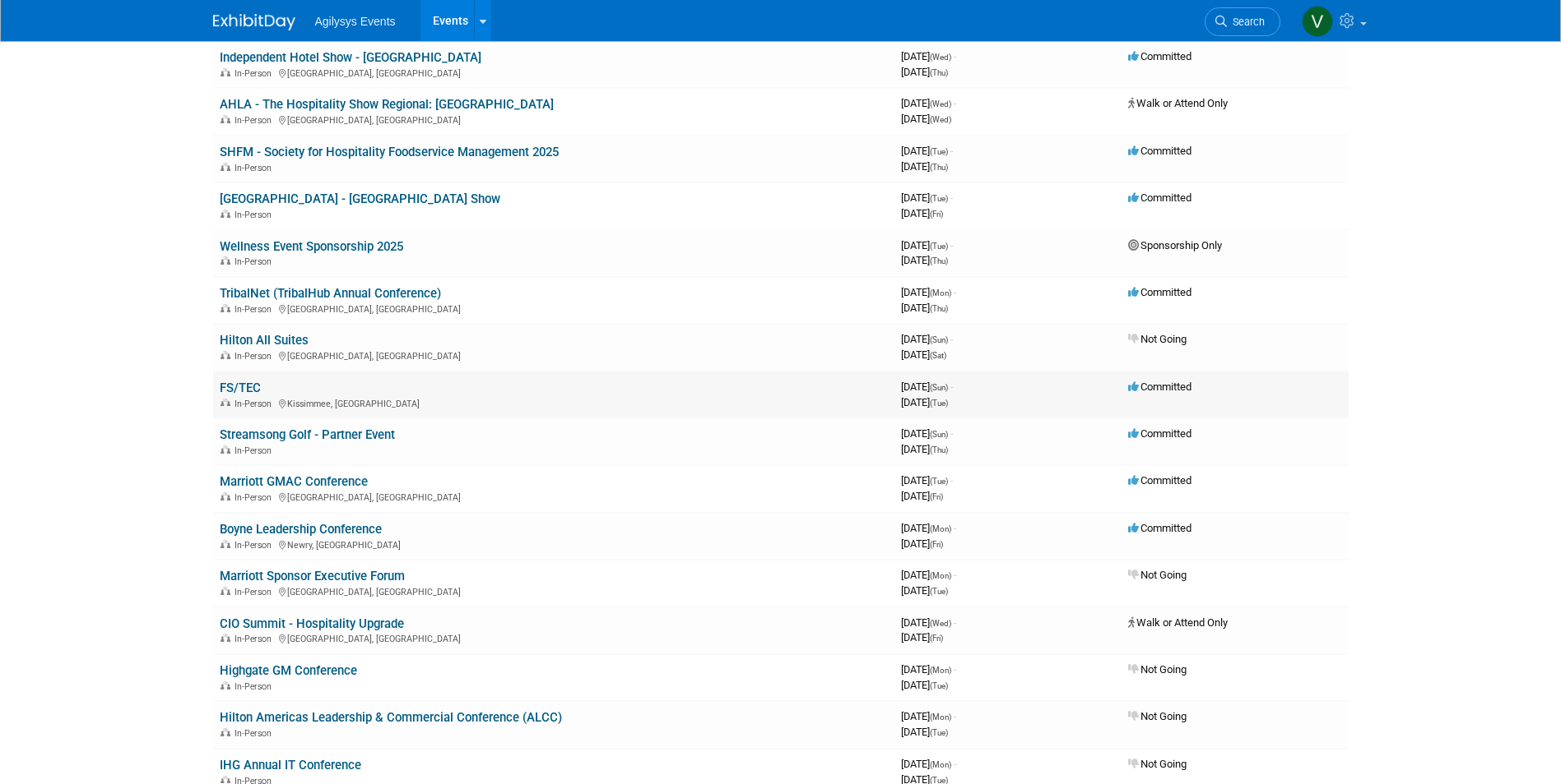
click at [238, 388] on link "FS/TEC" at bounding box center [240, 388] width 42 height 15
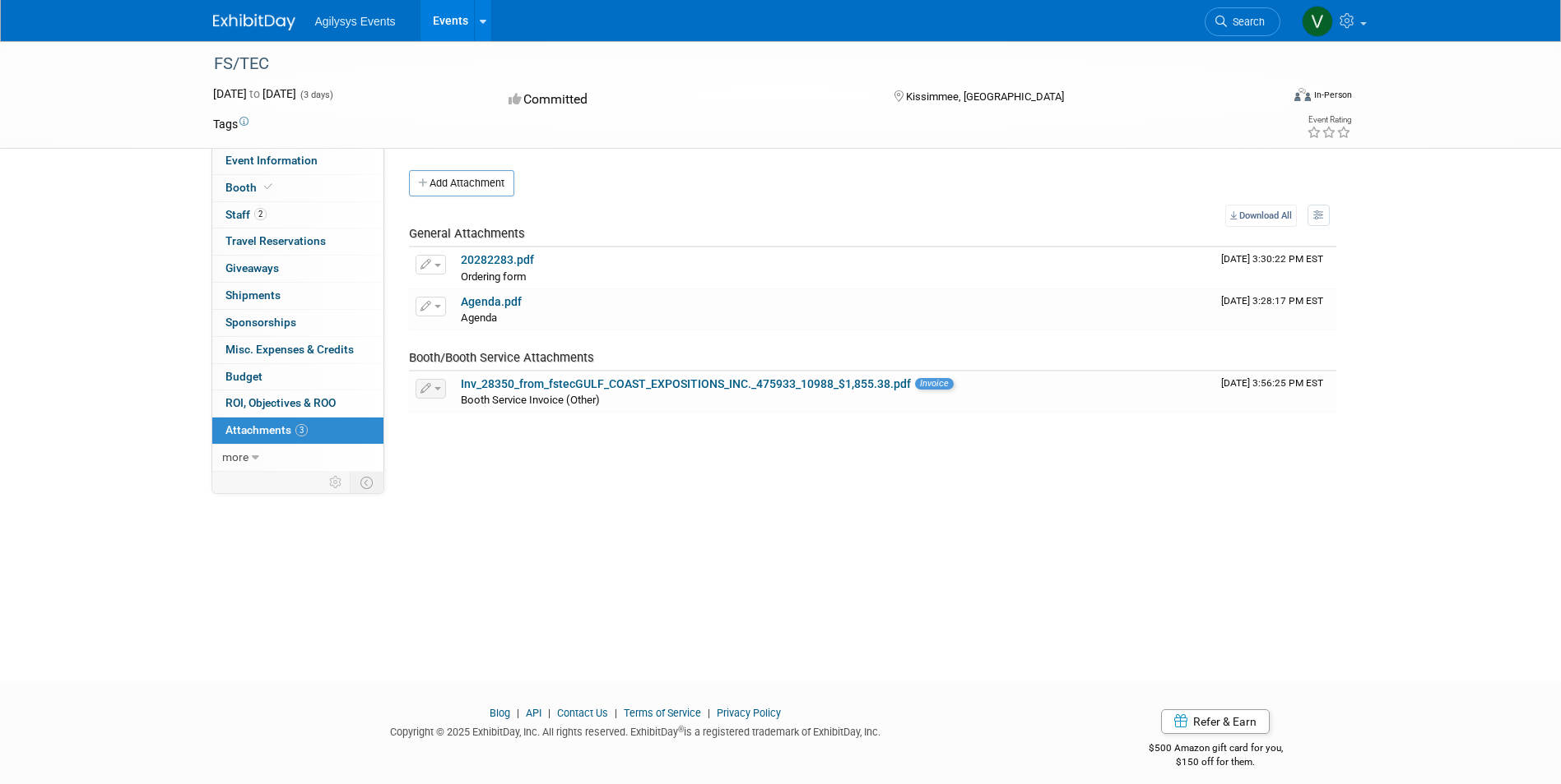
click at [202, 575] on div "FS/TEC [DATE] to [DATE] (3 days) [DATE] to [DATE] Committed [GEOGRAPHIC_DATA], …" at bounding box center [780, 346] width 1561 height 611
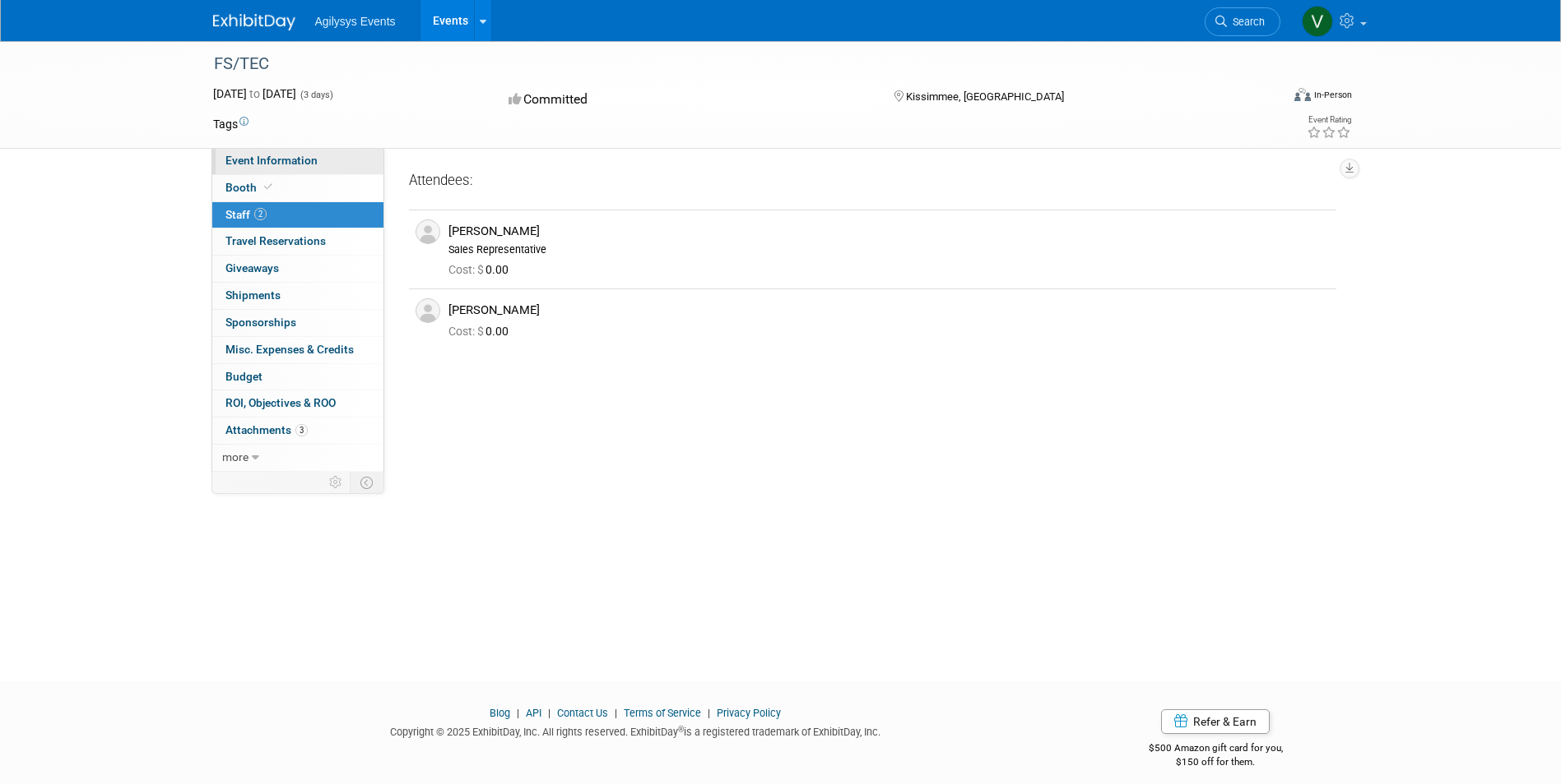
click at [263, 162] on span "Event Information" at bounding box center [272, 160] width 92 height 13
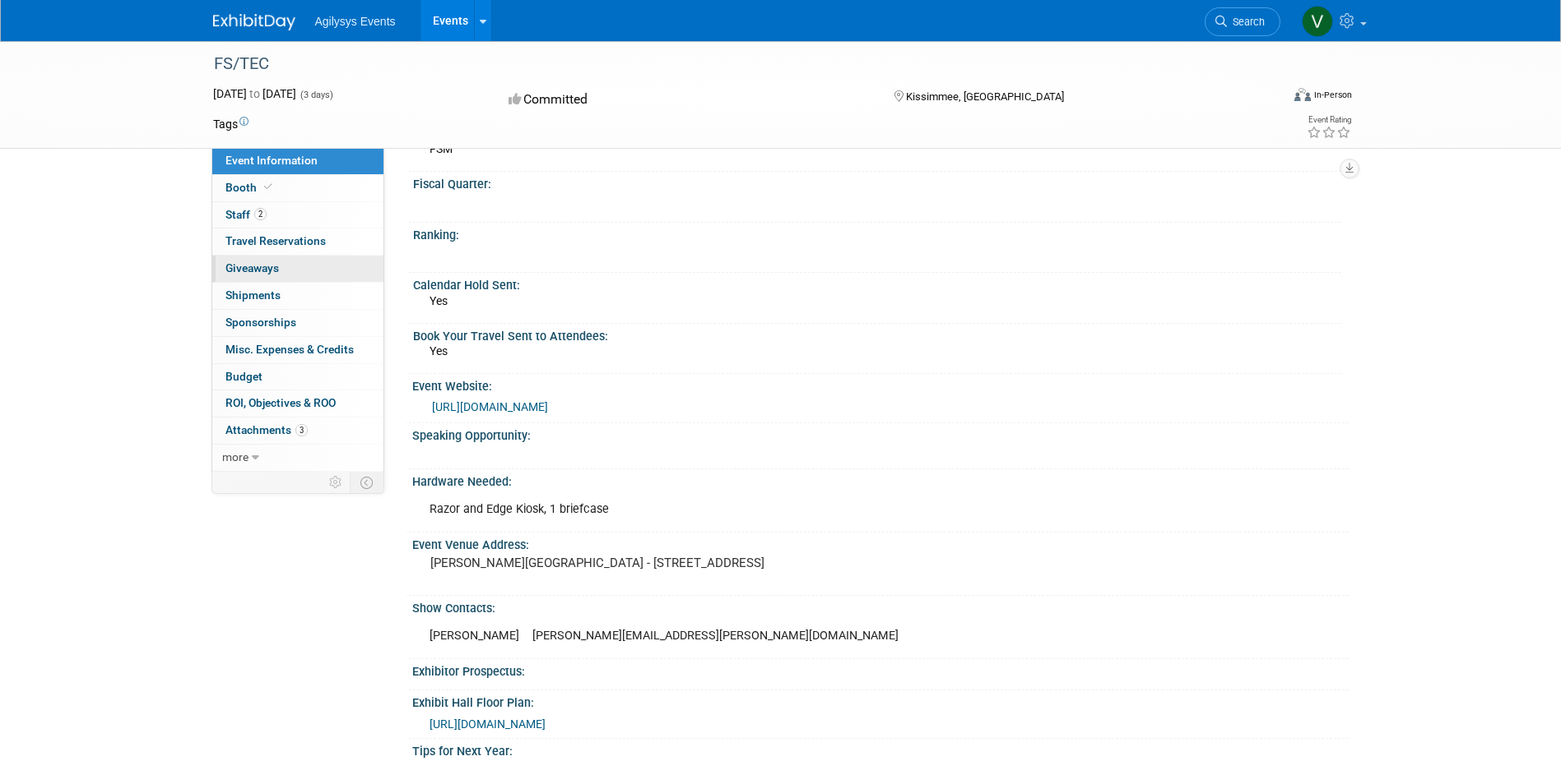
scroll to position [82, 0]
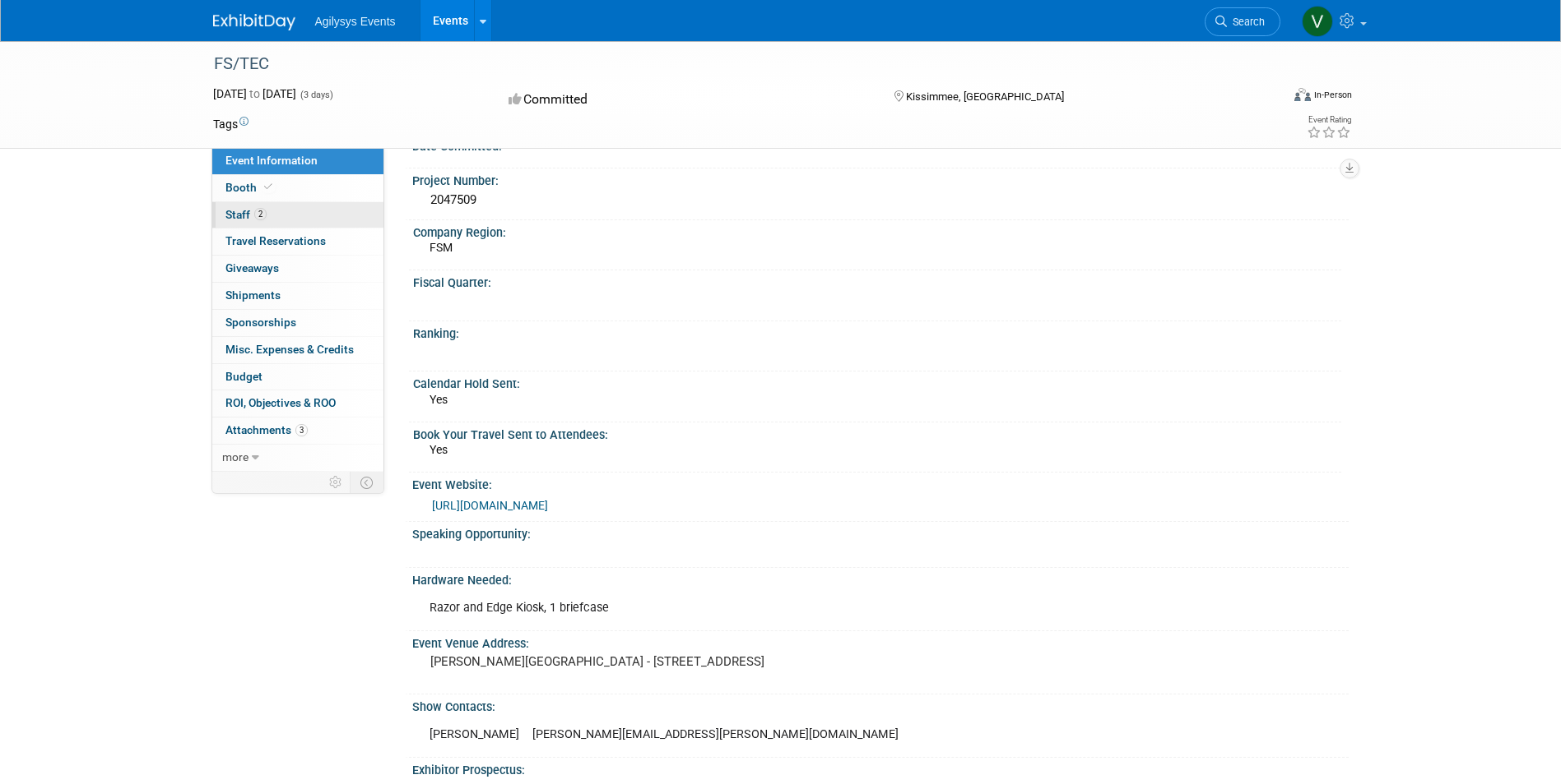
click at [284, 220] on link "2 Staff 2" at bounding box center [297, 216] width 171 height 27
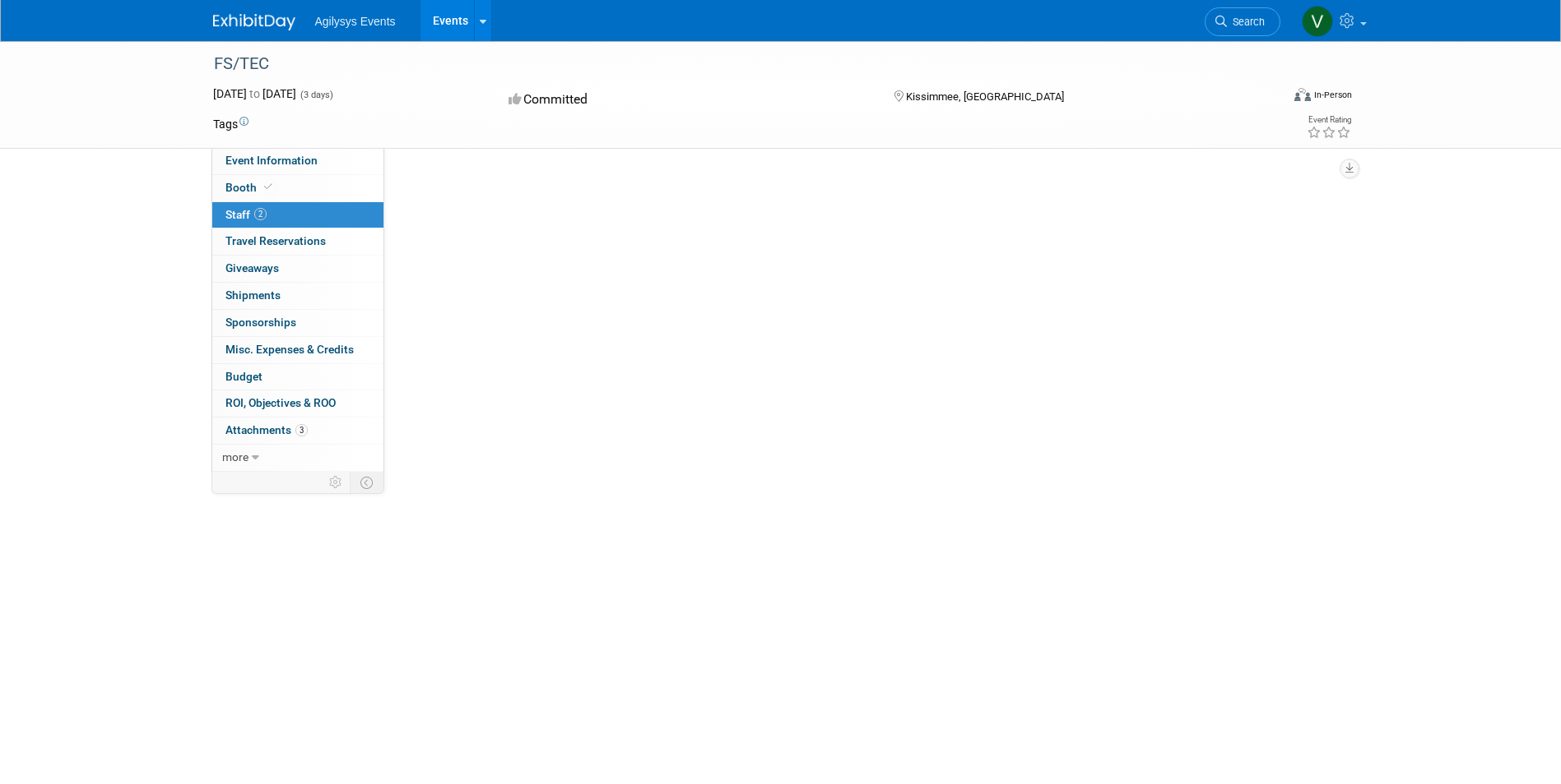
scroll to position [0, 0]
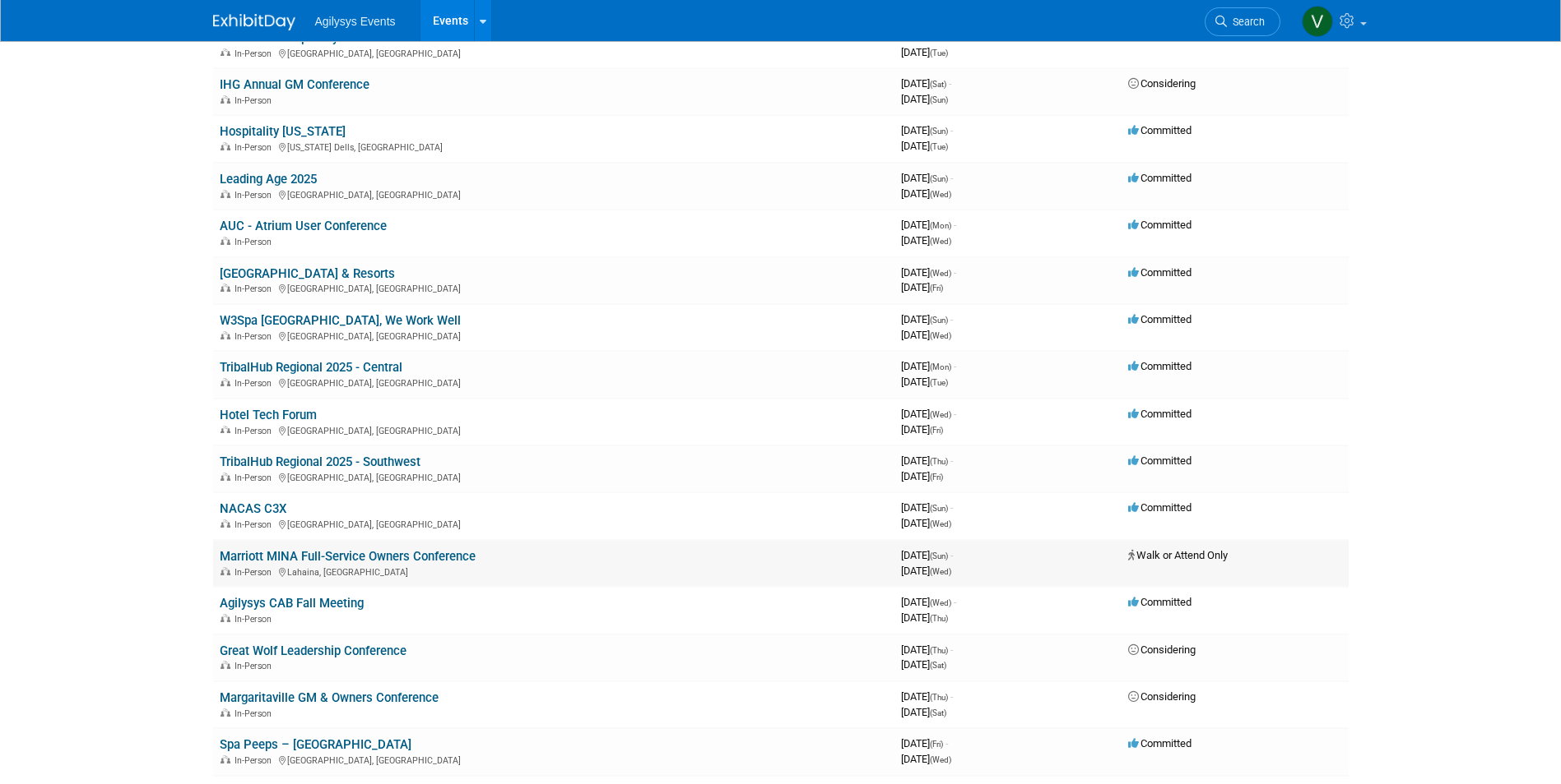
scroll to position [493, 0]
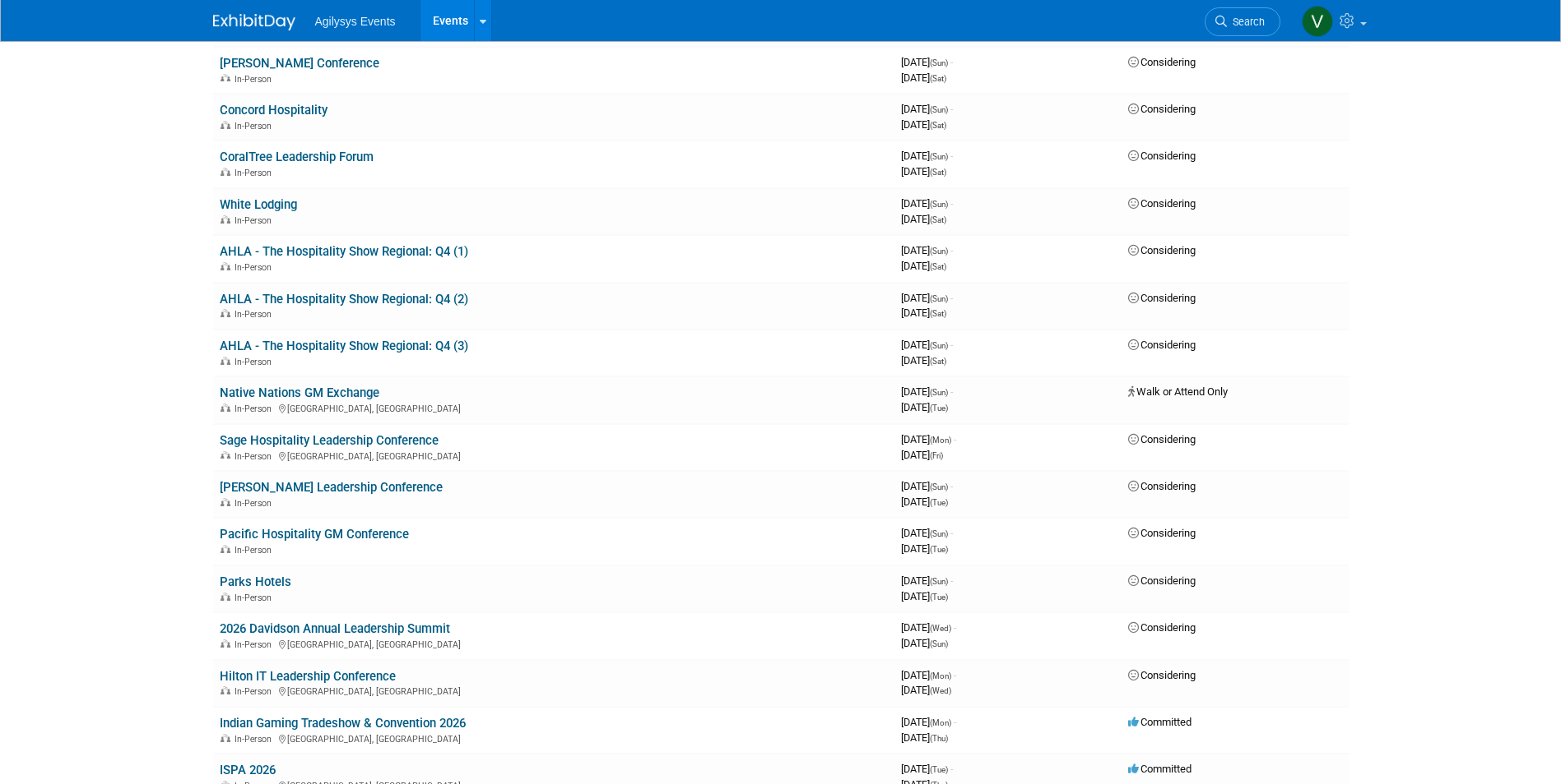
scroll to position [1113, 0]
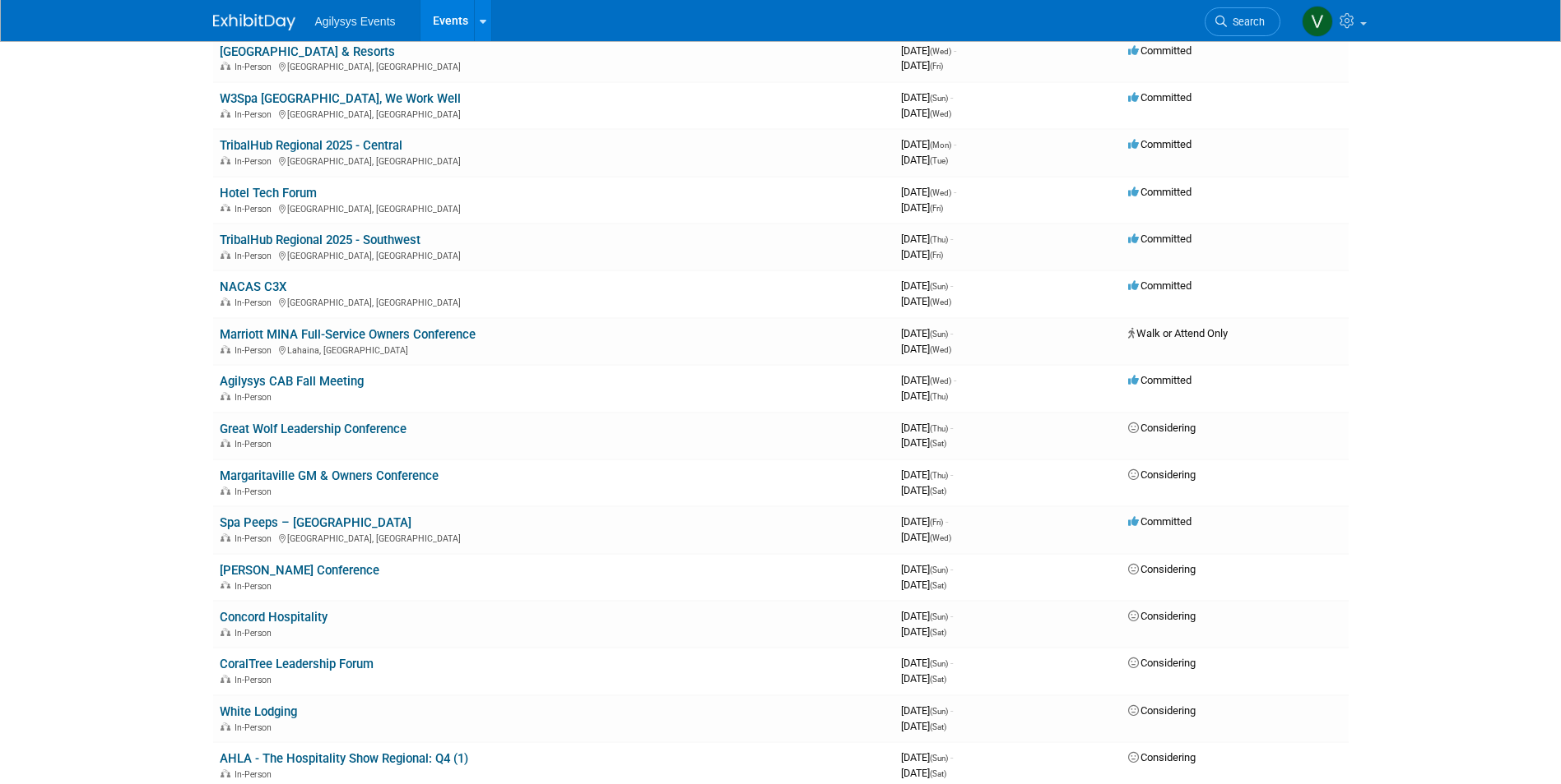
scroll to position [454, 0]
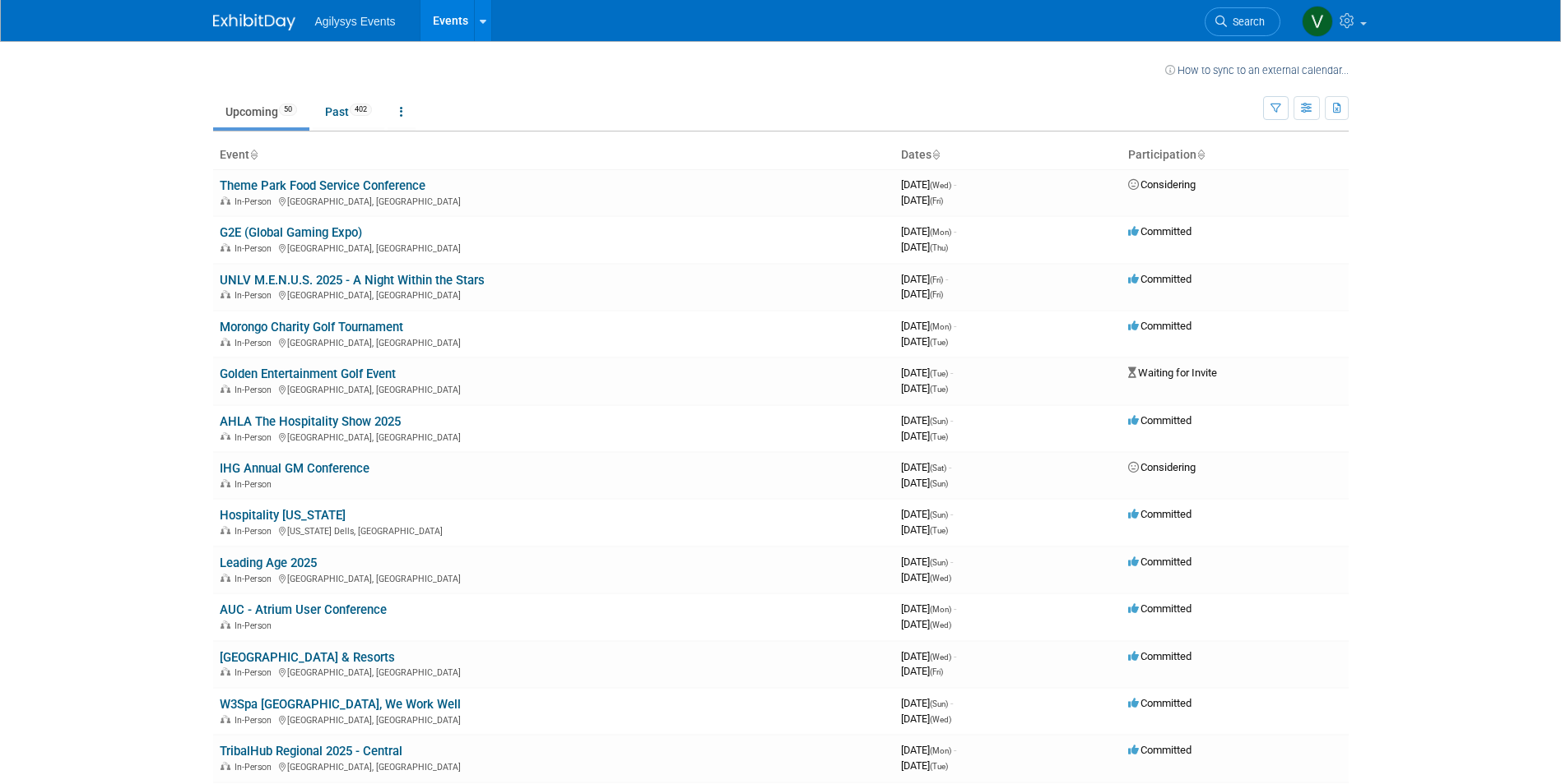
scroll to position [1115, 0]
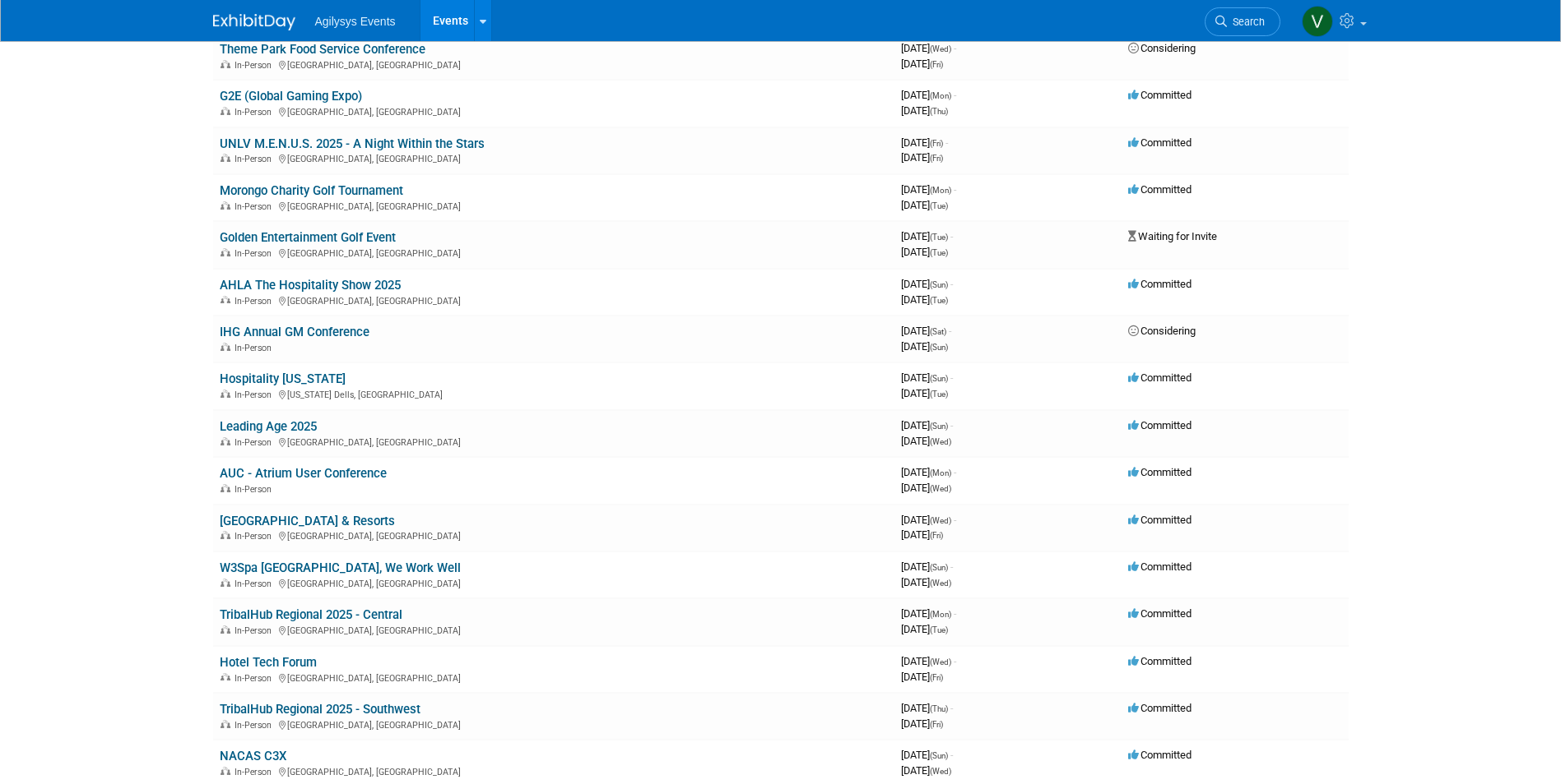
scroll to position [0, 0]
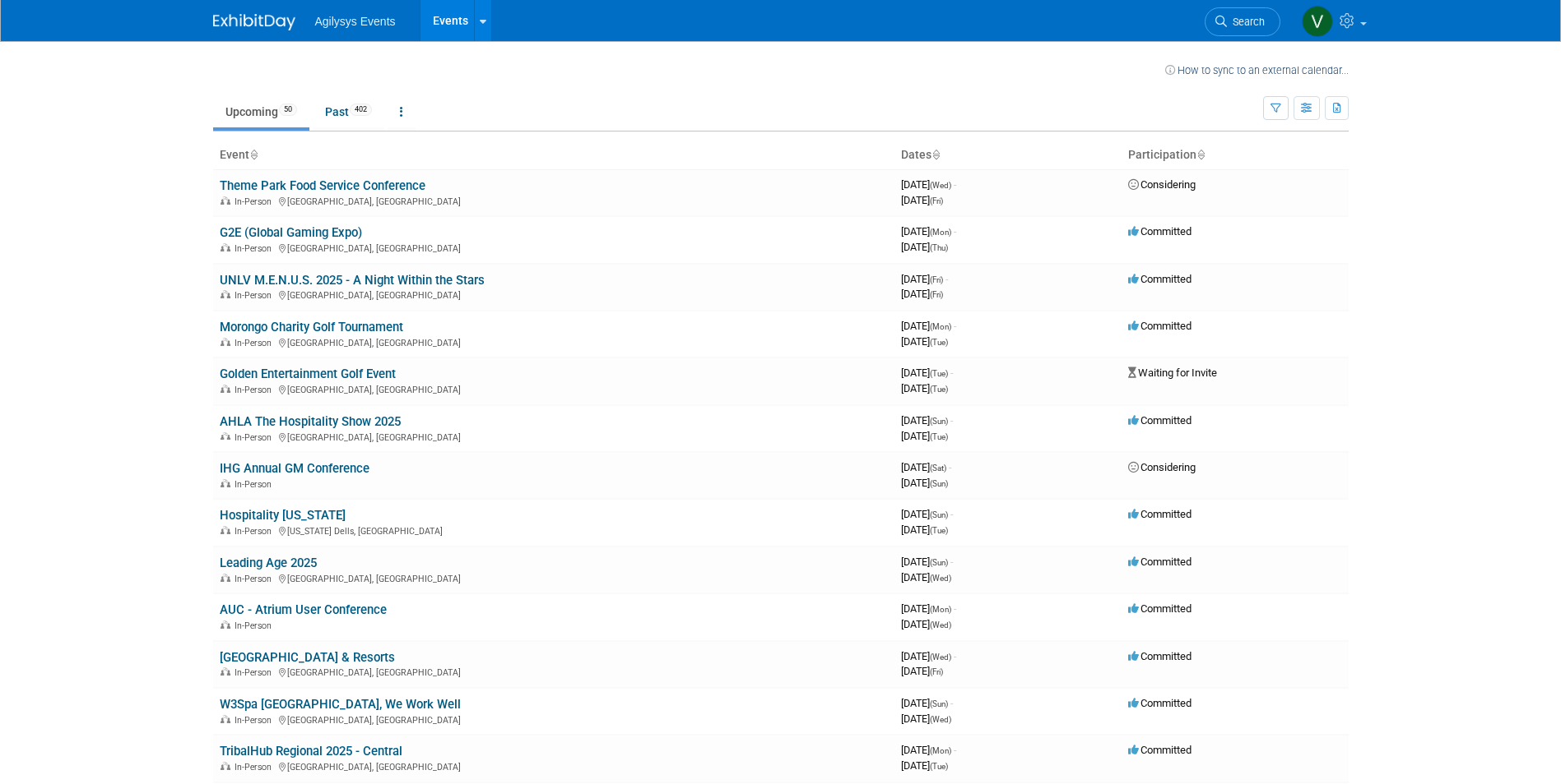
click at [126, 452] on body "Agilysys Events Events Recently Viewed Events: FS/TEC Kissimmee, FL Sep 14, 202…" at bounding box center [780, 392] width 1561 height 784
click at [301, 515] on link "Hospitality [US_STATE]" at bounding box center [282, 515] width 126 height 15
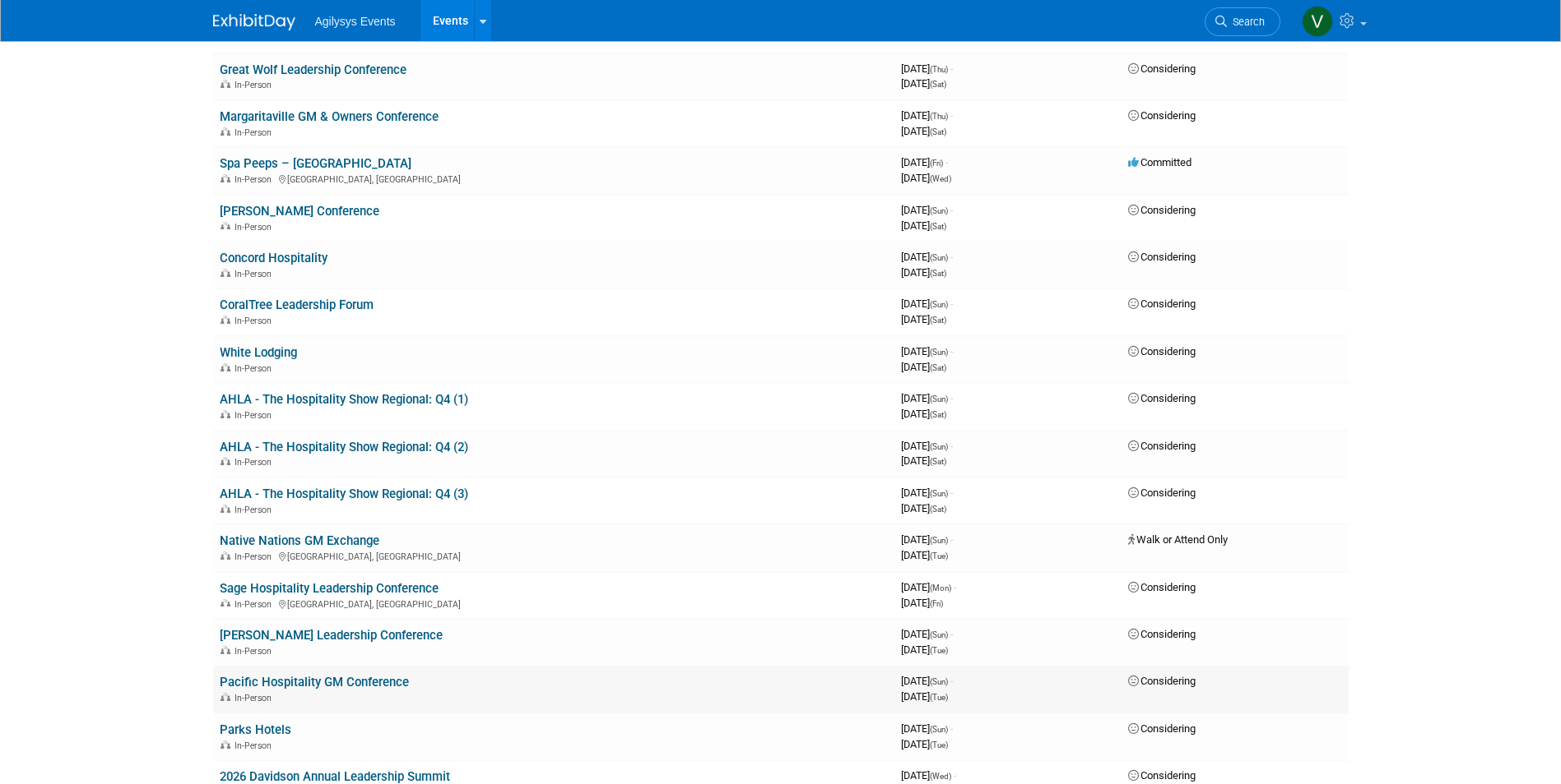
scroll to position [1069, 0]
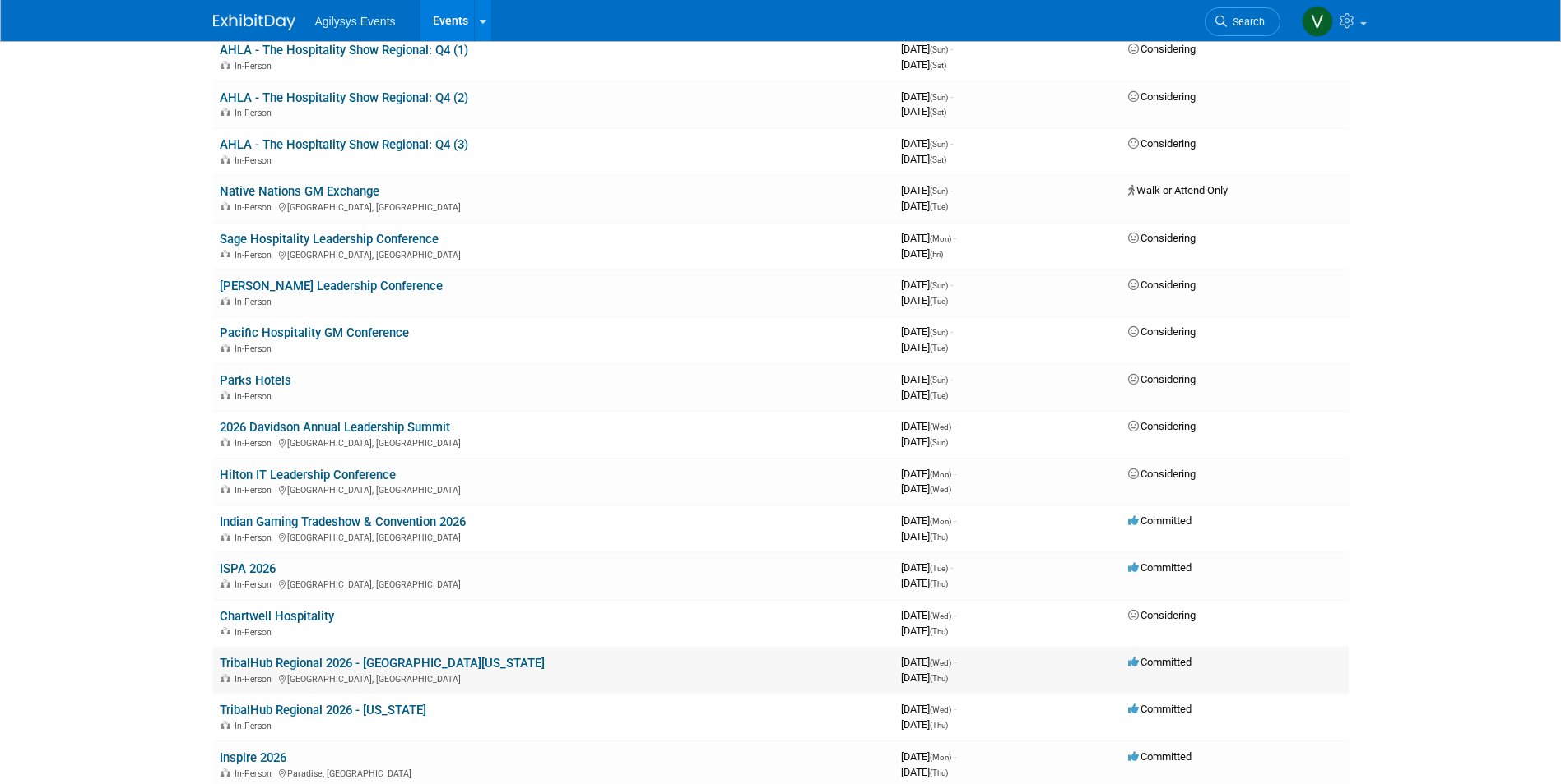
scroll to position [1315, 0]
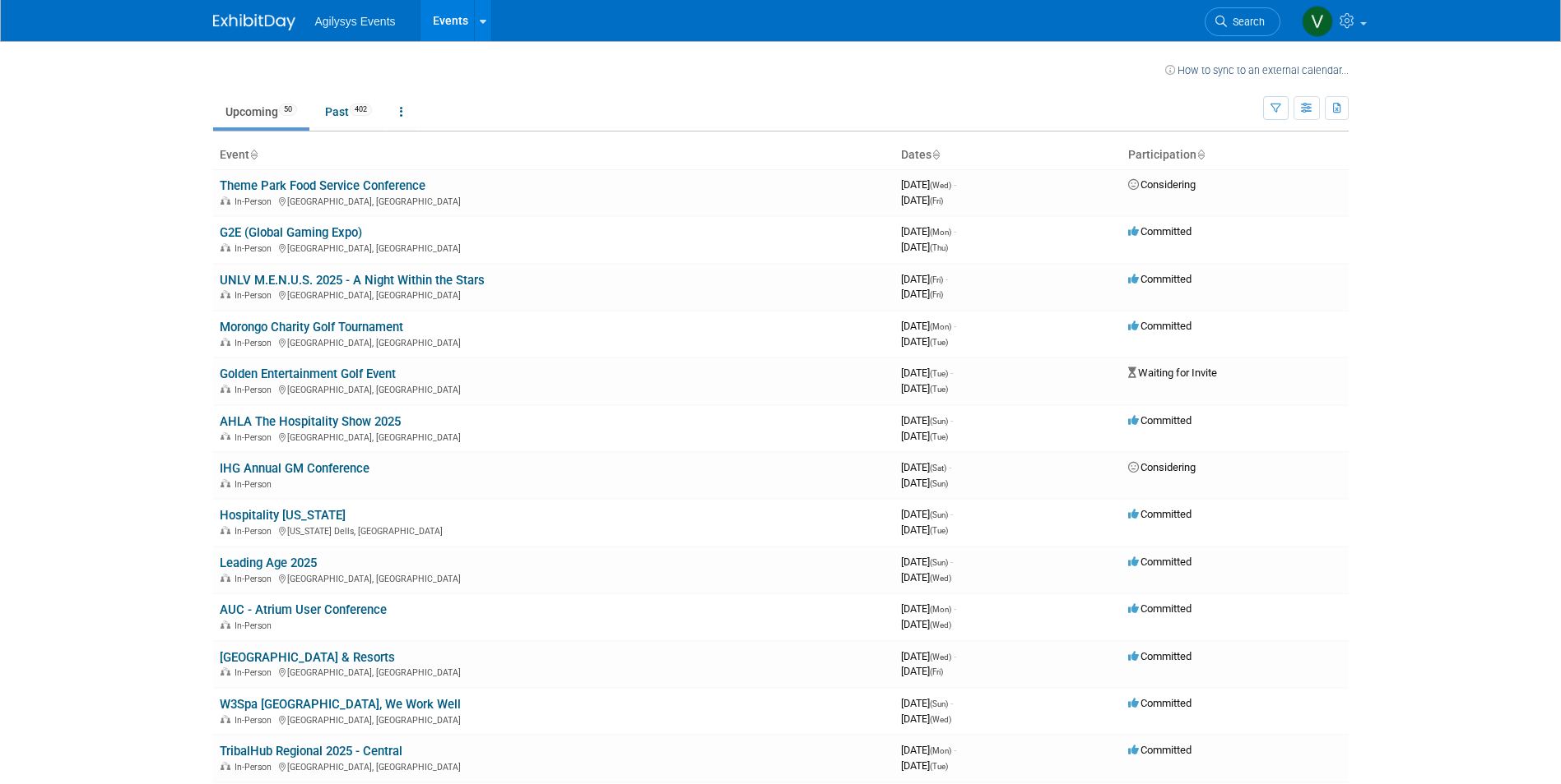
scroll to position [737, 0]
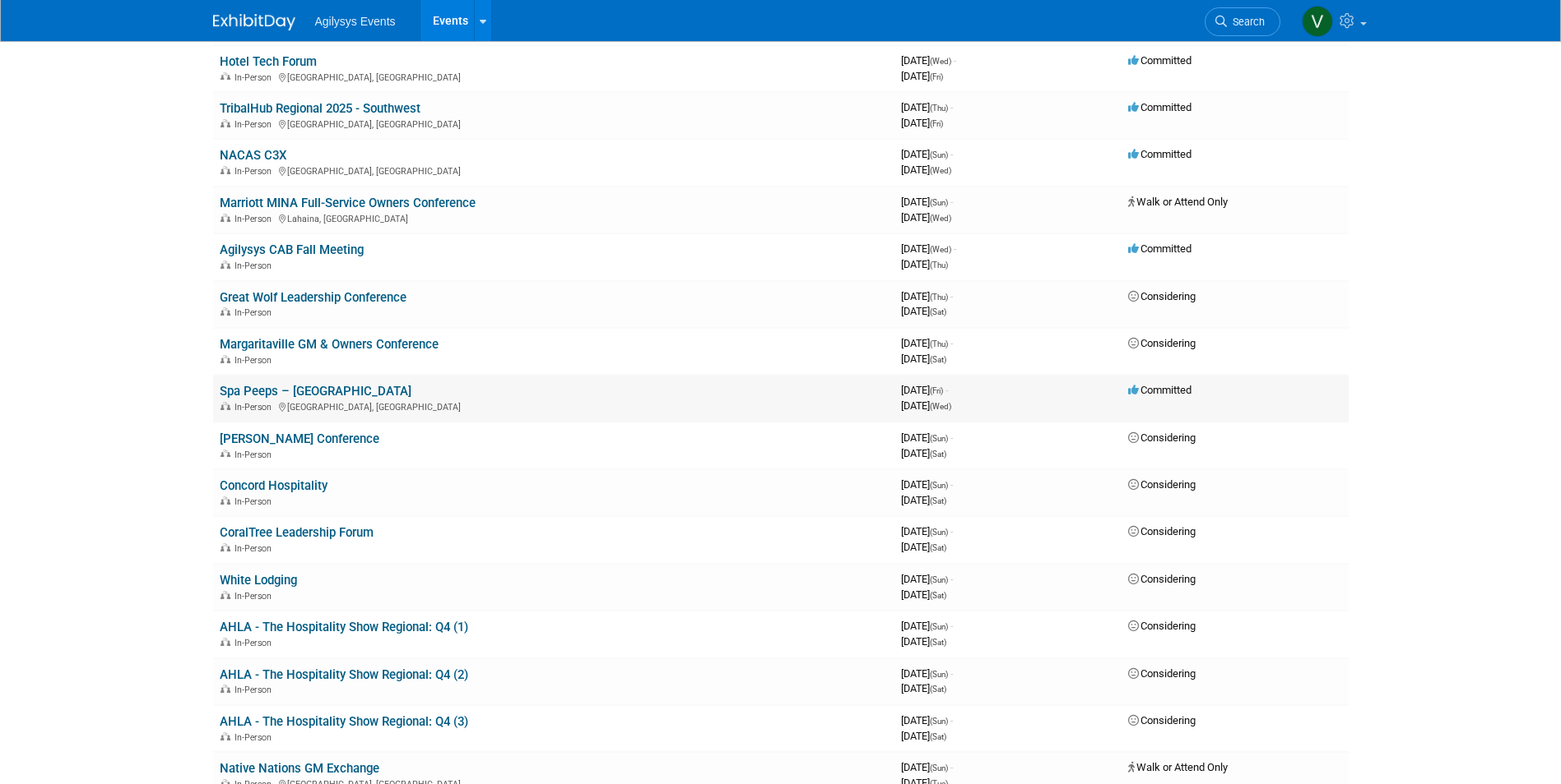
click at [309, 392] on link "Spa Peeps – [GEOGRAPHIC_DATA]" at bounding box center [315, 391] width 192 height 15
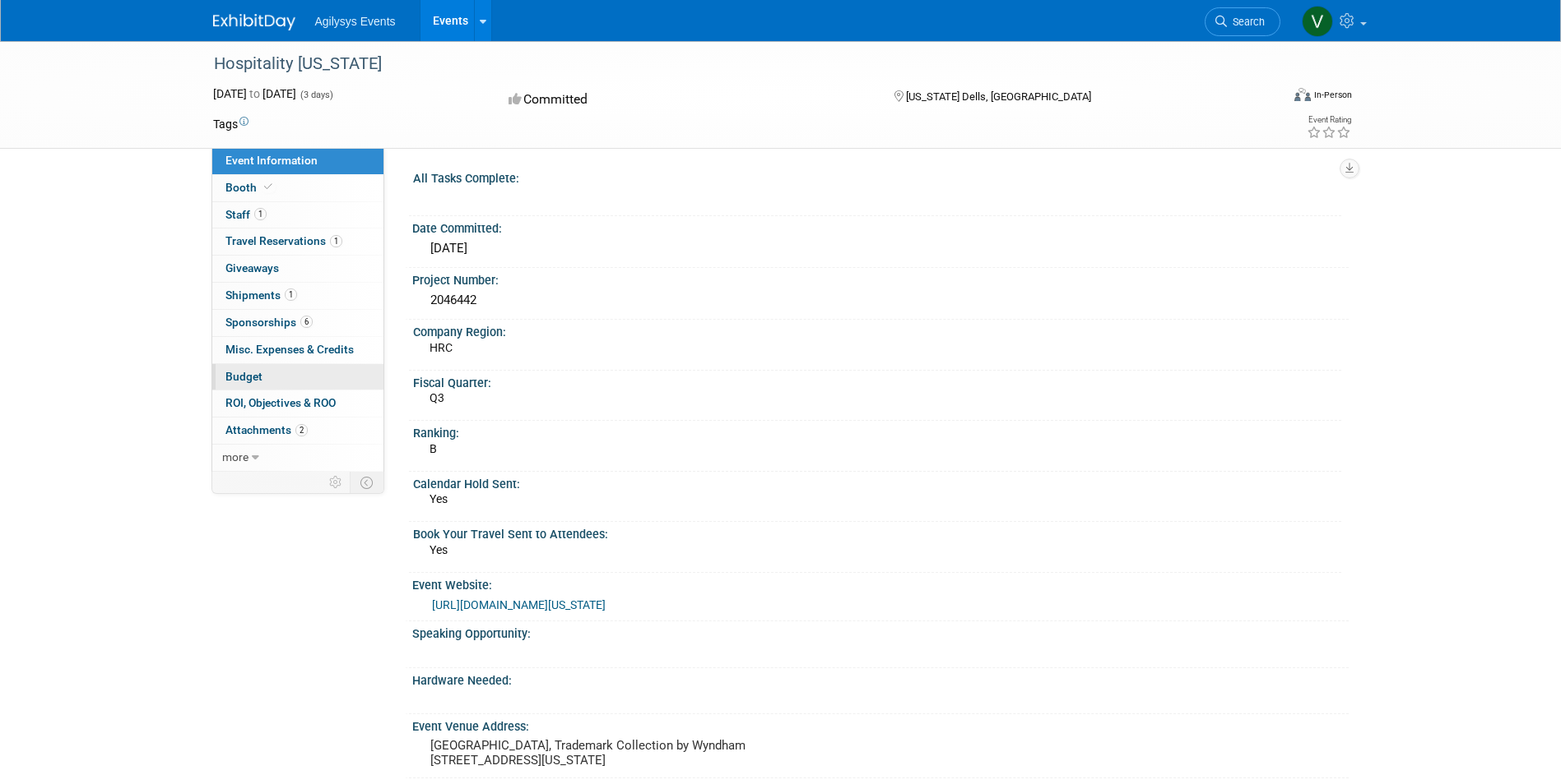
click at [278, 377] on link "Budget" at bounding box center [297, 377] width 171 height 27
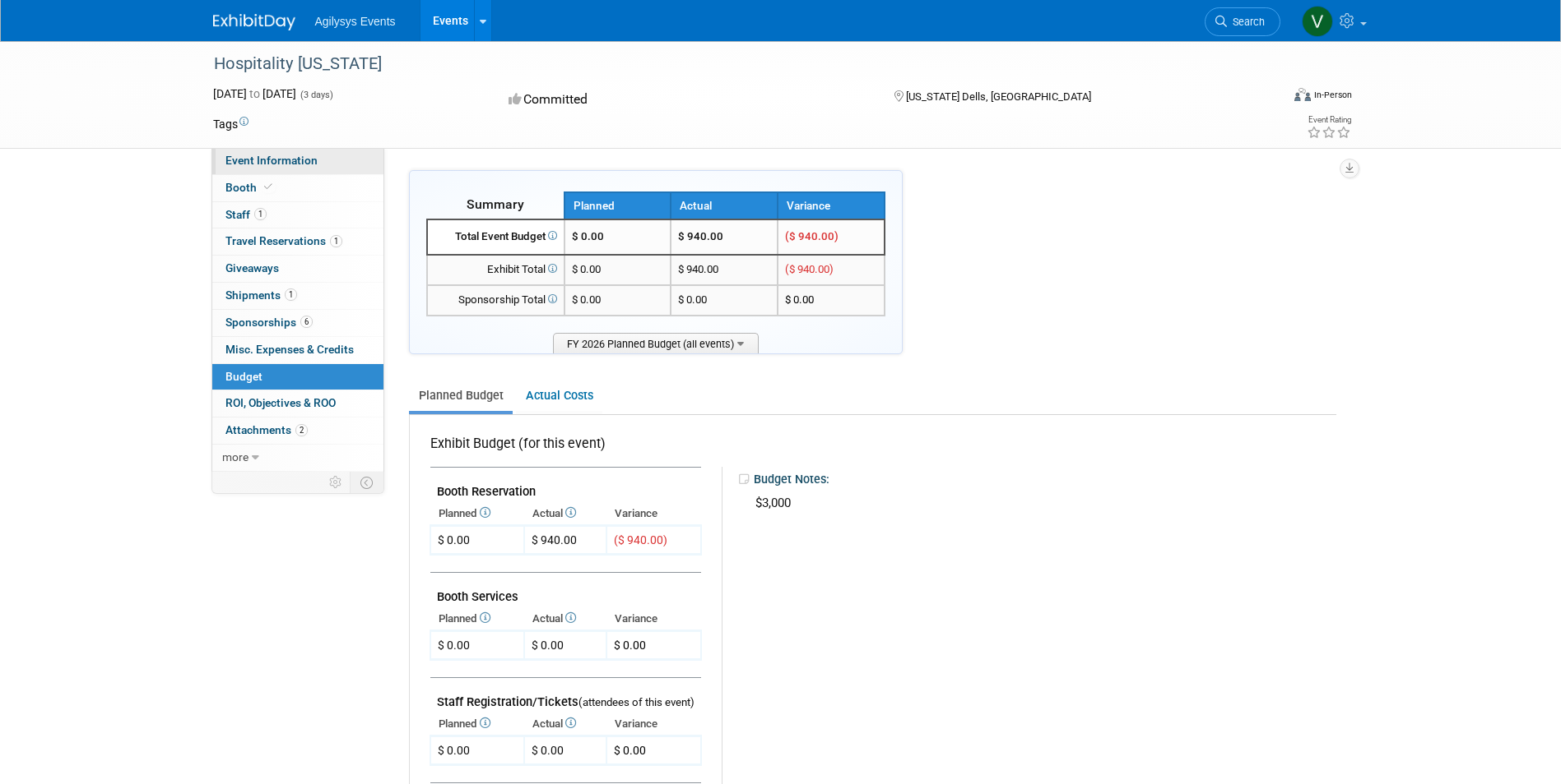
click at [275, 165] on span "Event Information" at bounding box center [272, 160] width 92 height 13
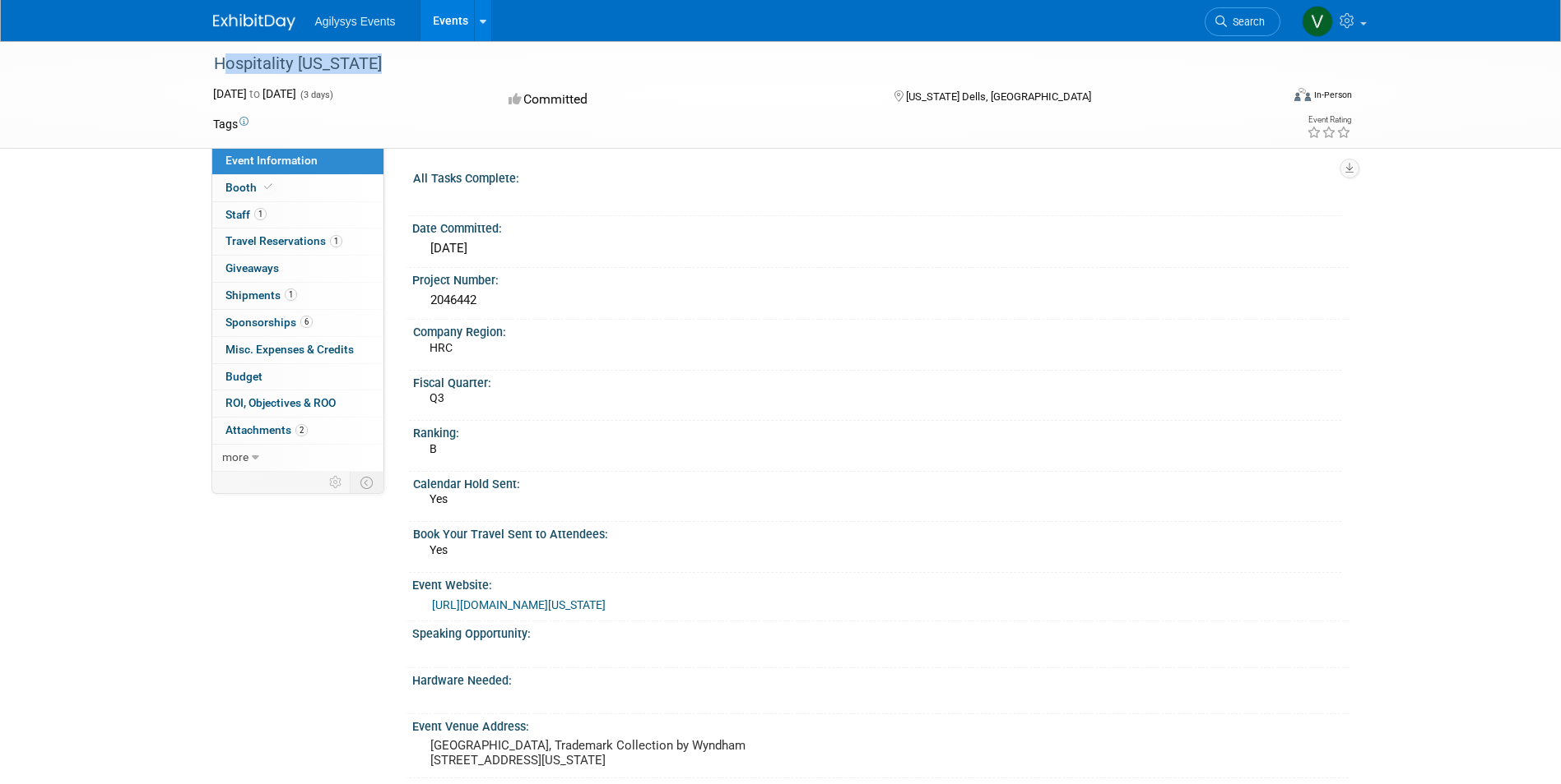
drag, startPoint x: 382, startPoint y: 64, endPoint x: 210, endPoint y: 64, distance: 172.0
click at [210, 64] on div "Hospitality [US_STATE]" at bounding box center [731, 64] width 1047 height 29
drag, startPoint x: 210, startPoint y: 64, endPoint x: 429, endPoint y: 65, distance: 219.0
click at [429, 65] on div "Hospitality [US_STATE]" at bounding box center [731, 64] width 1047 height 29
drag, startPoint x: 390, startPoint y: 61, endPoint x: 215, endPoint y: 65, distance: 175.0
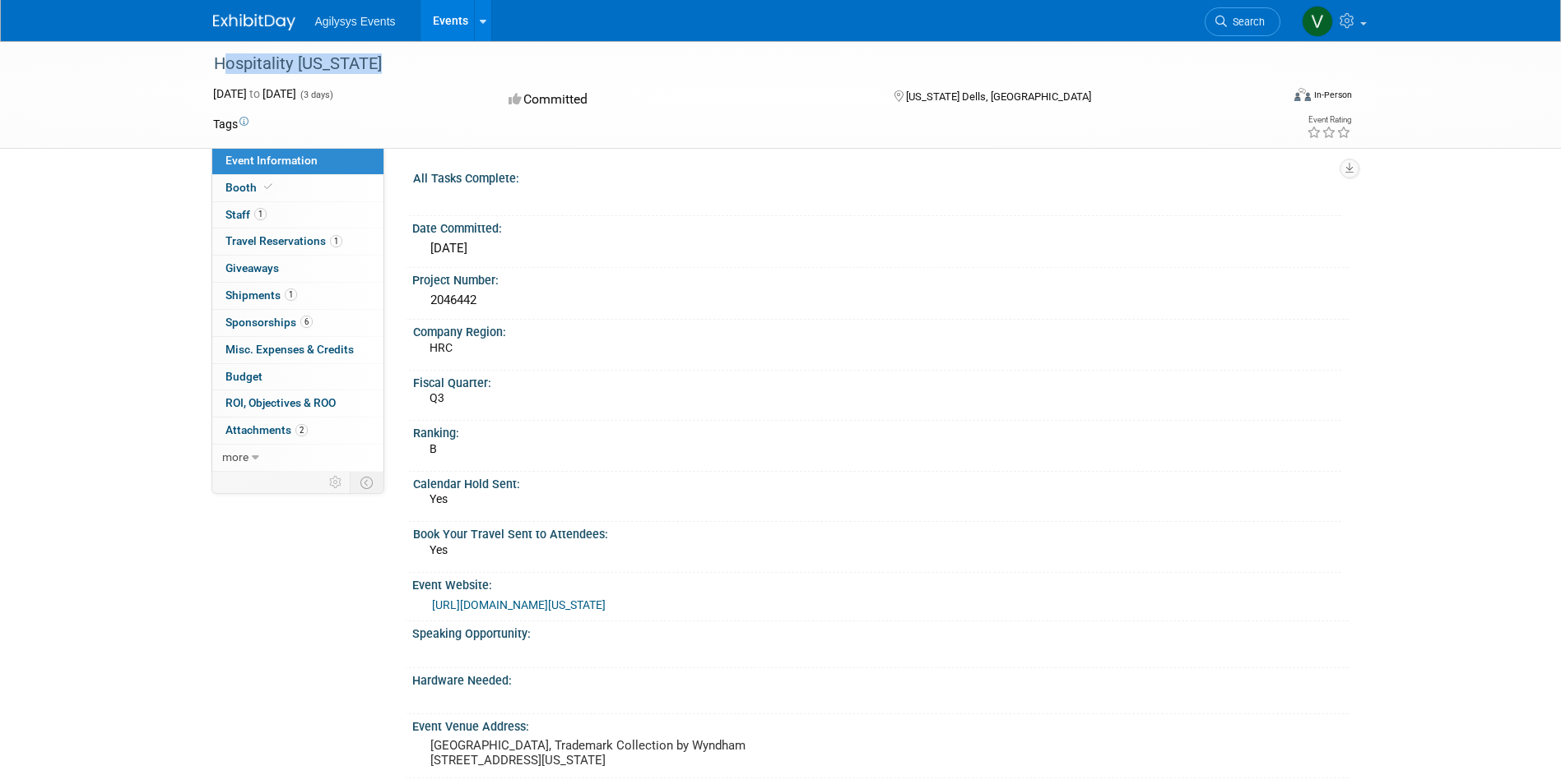
click at [215, 65] on div "Hospitality [US_STATE]" at bounding box center [731, 64] width 1047 height 29
copy div "Hospitality [US_STATE]"
drag, startPoint x: 490, startPoint y: 294, endPoint x: 418, endPoint y: 298, distance: 72.1
click at [418, 298] on div "2046442" at bounding box center [880, 301] width 937 height 27
copy div "2046442"
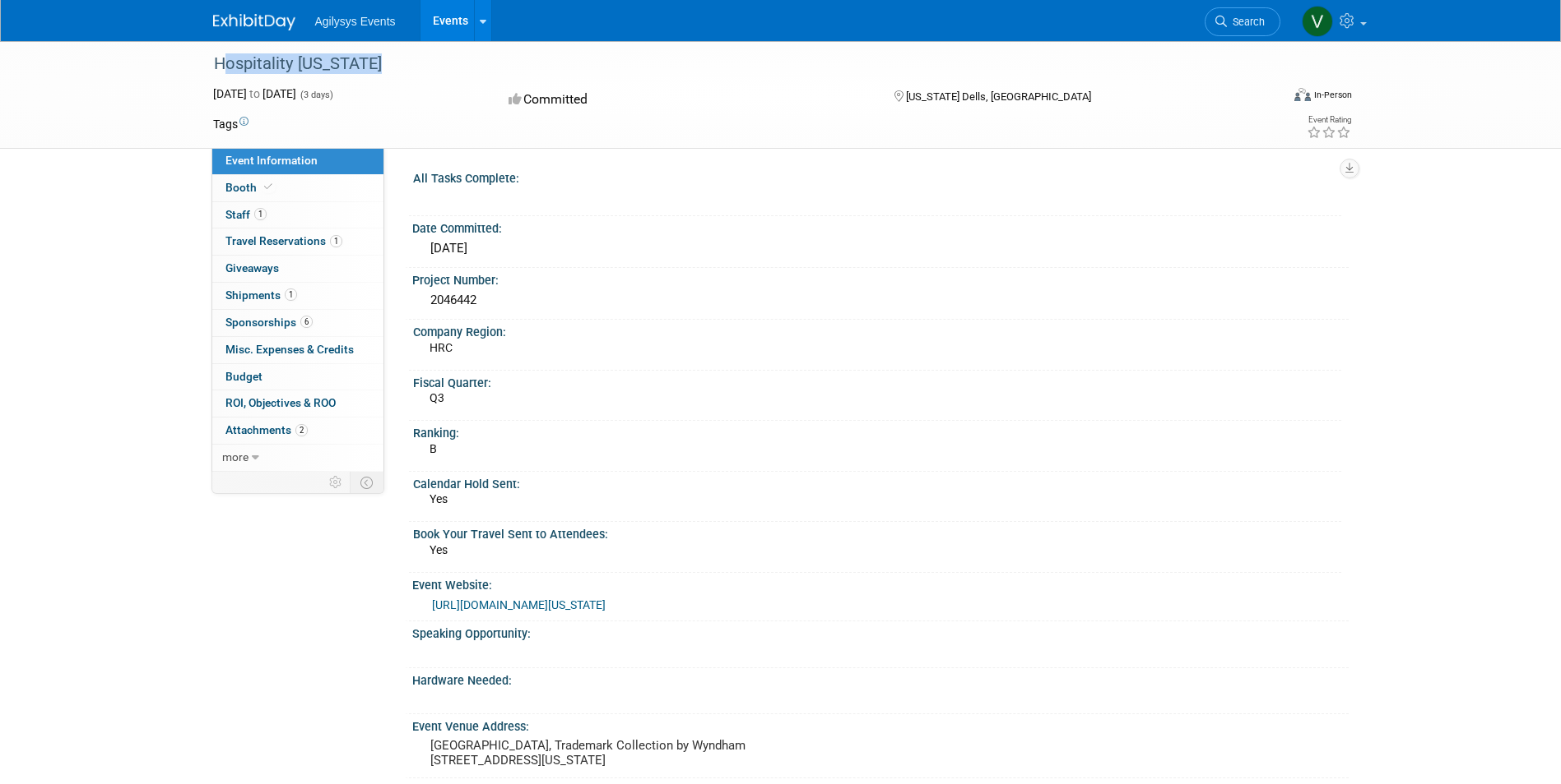
drag, startPoint x: 375, startPoint y: 65, endPoint x: 210, endPoint y: 64, distance: 165.0
click at [210, 64] on div "Hospitality [US_STATE]" at bounding box center [731, 64] width 1047 height 29
copy div "Hospitality [US_STATE]"
